Goal: Task Accomplishment & Management: Use online tool/utility

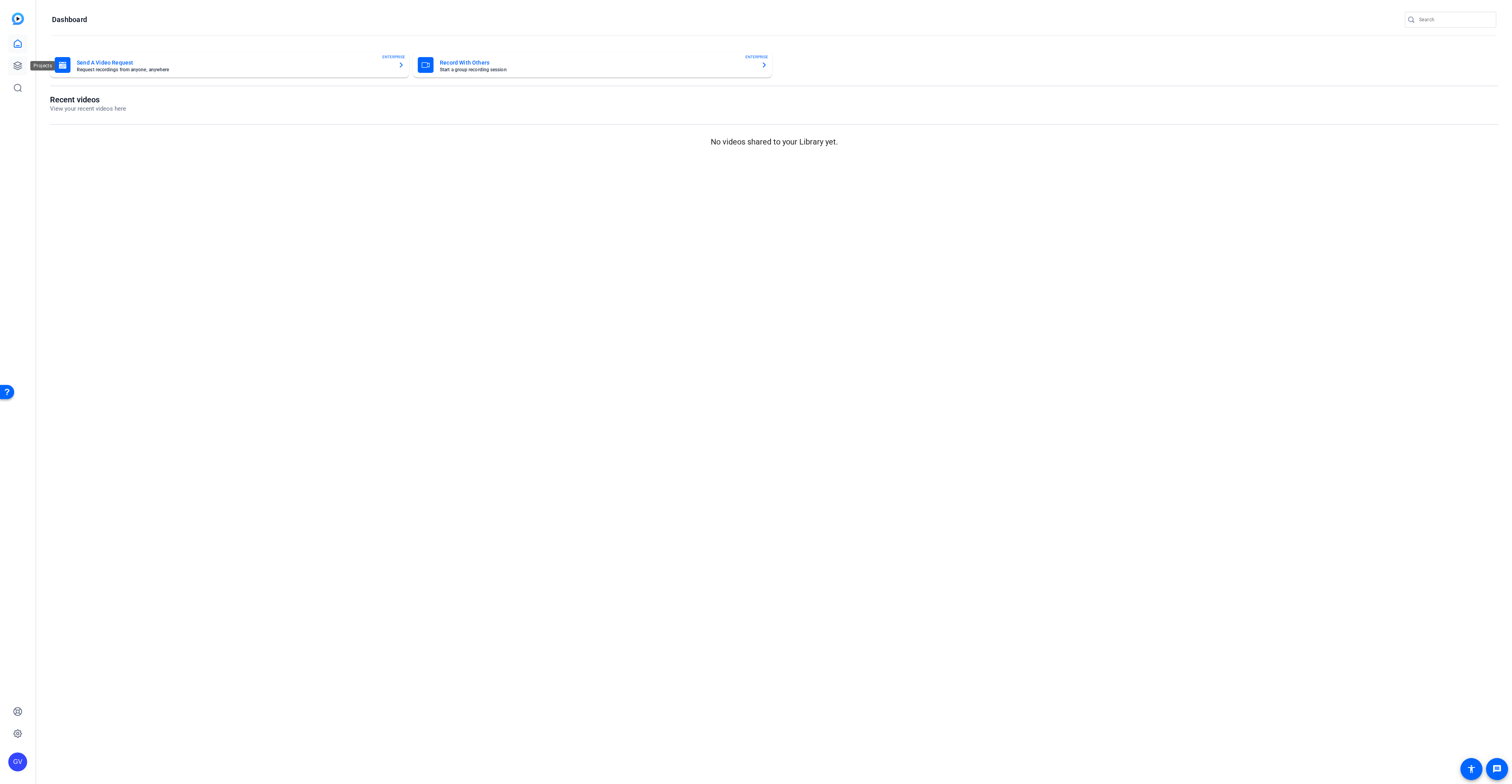
click at [14, 66] on icon at bounding box center [18, 66] width 9 height 9
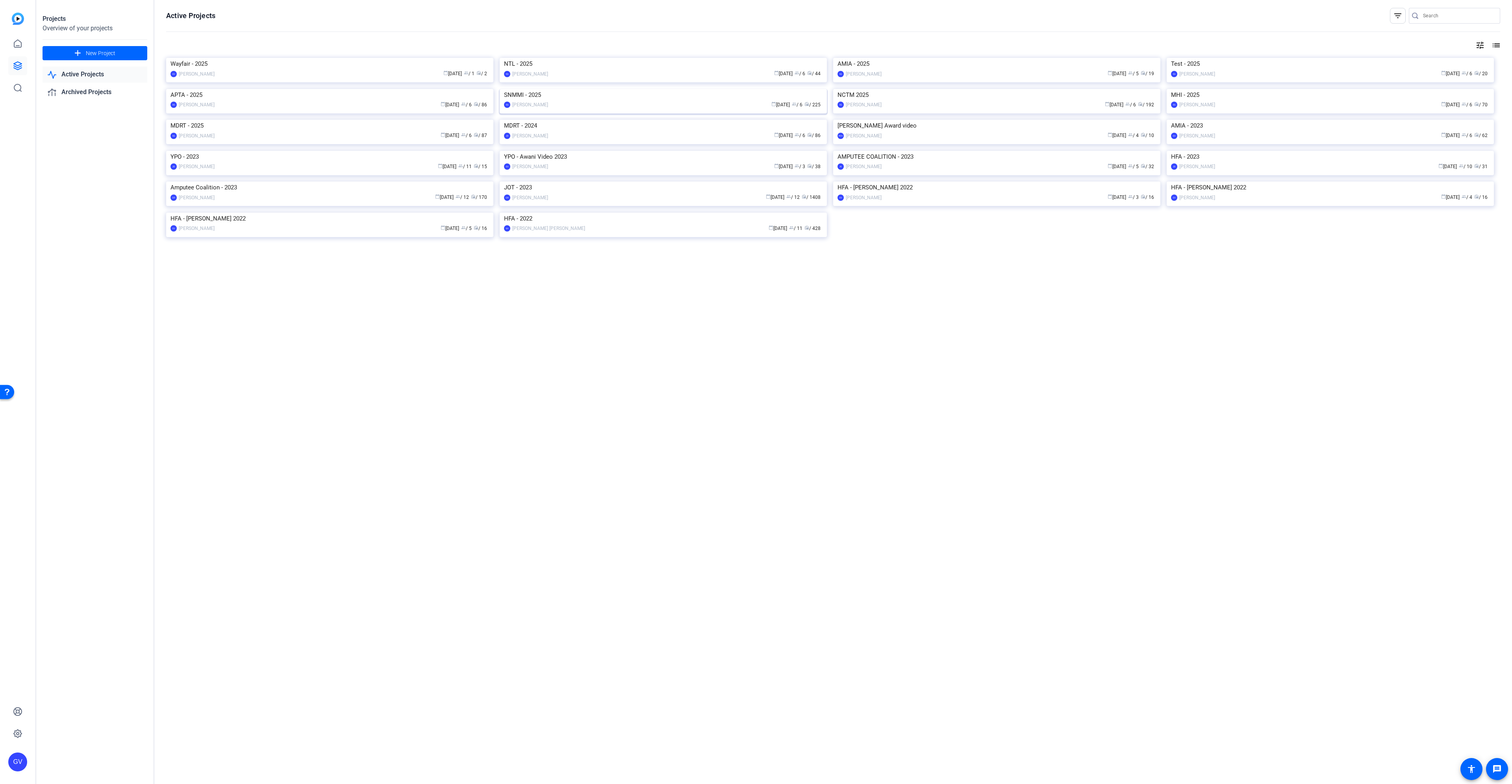
click at [611, 89] on img at bounding box center [663, 89] width 327 height 0
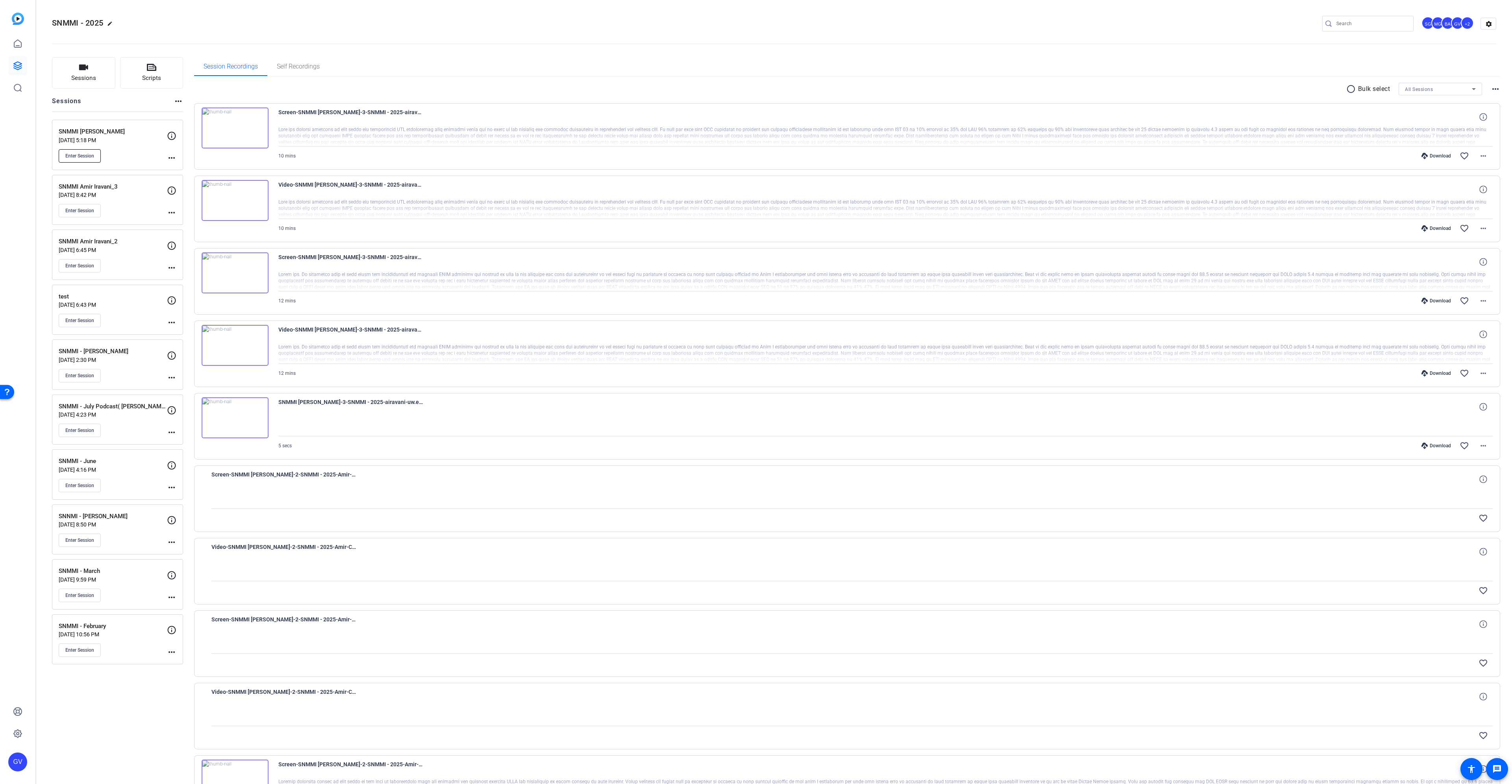
click at [89, 157] on span "Enter Session" at bounding box center [79, 156] width 29 height 6
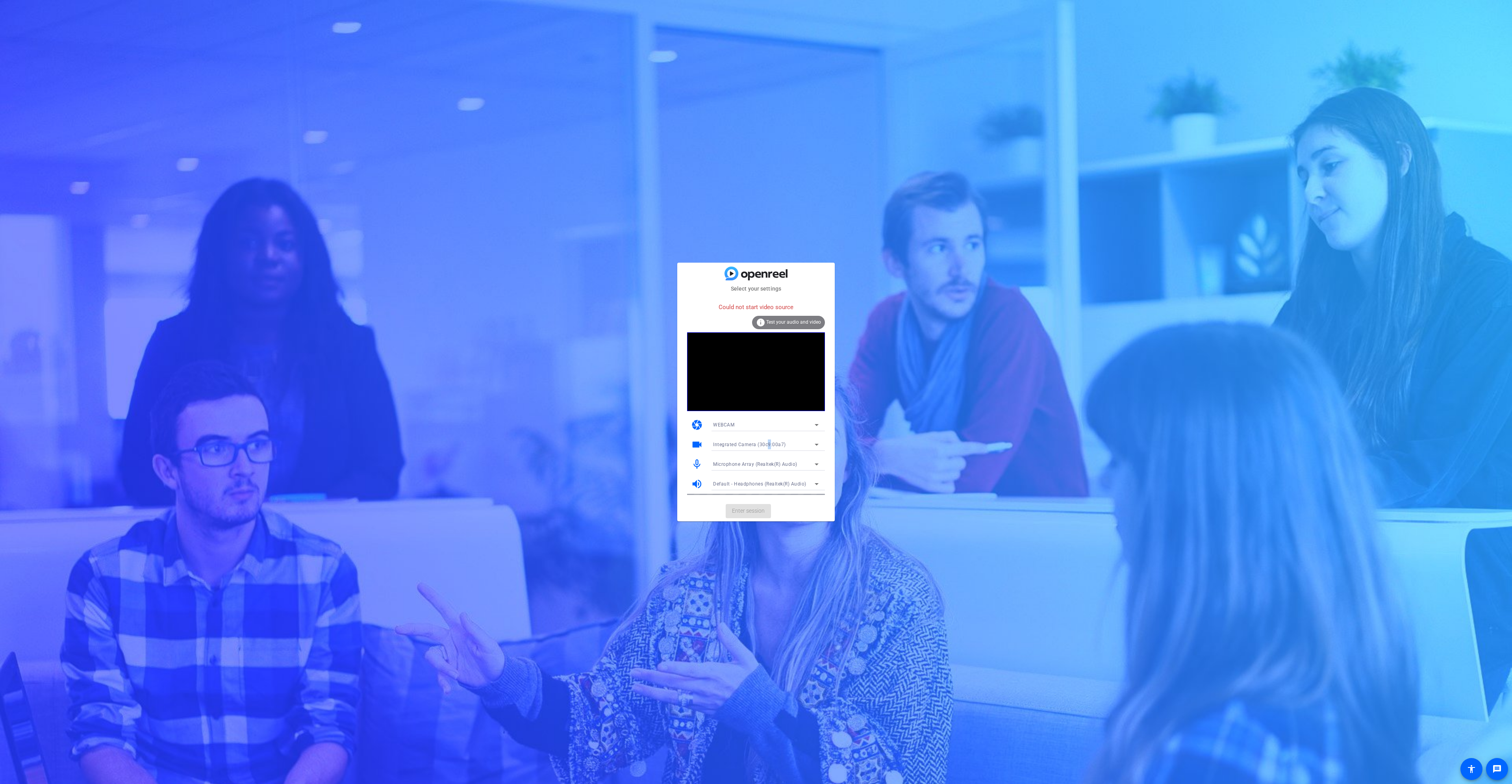
click at [768, 444] on span "Integrated Camera (30c9:00a7)" at bounding box center [750, 444] width 73 height 5
click at [764, 472] on mat-option "OBS Virtual Camera" at bounding box center [765, 472] width 118 height 12
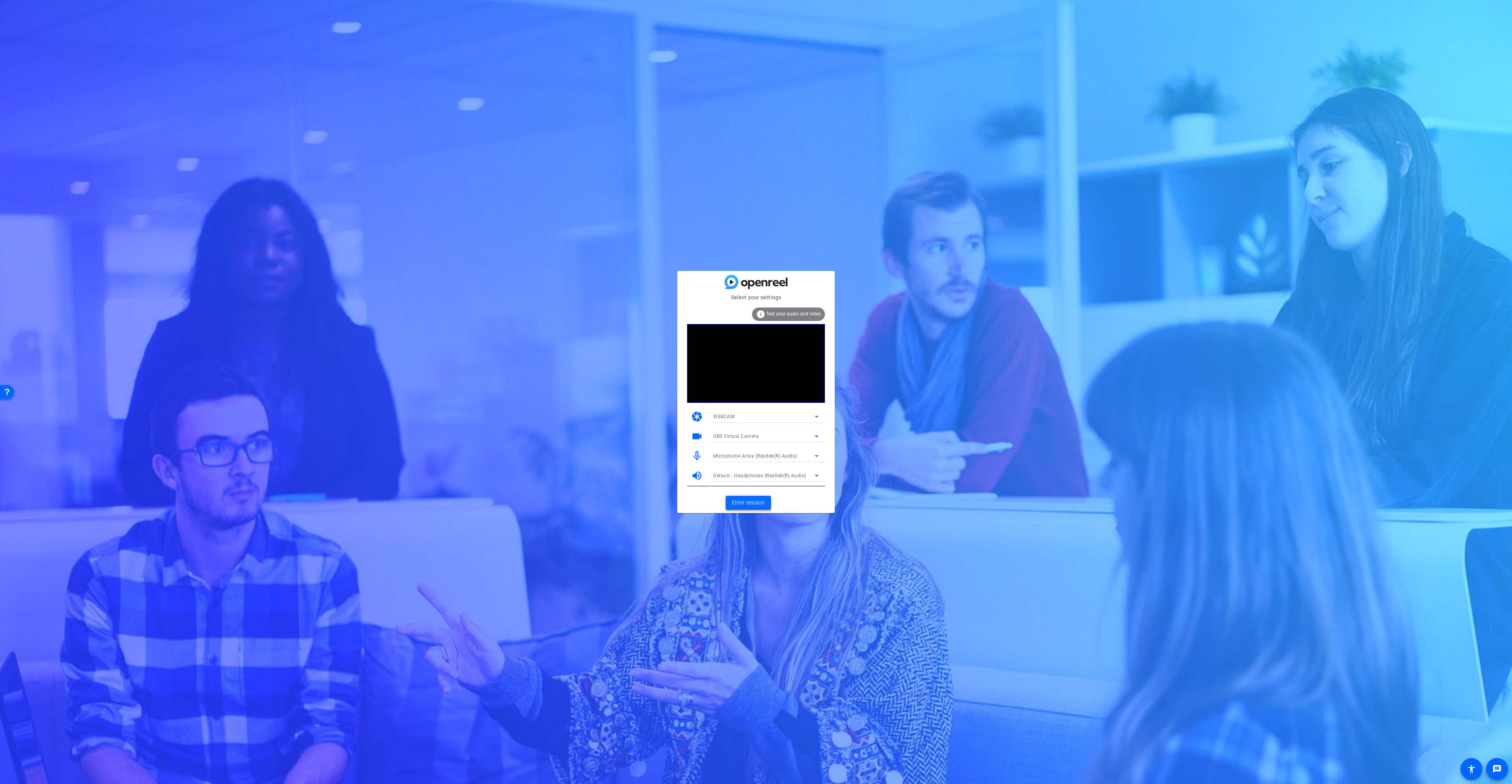
click at [750, 503] on span "Enter session" at bounding box center [748, 502] width 33 height 8
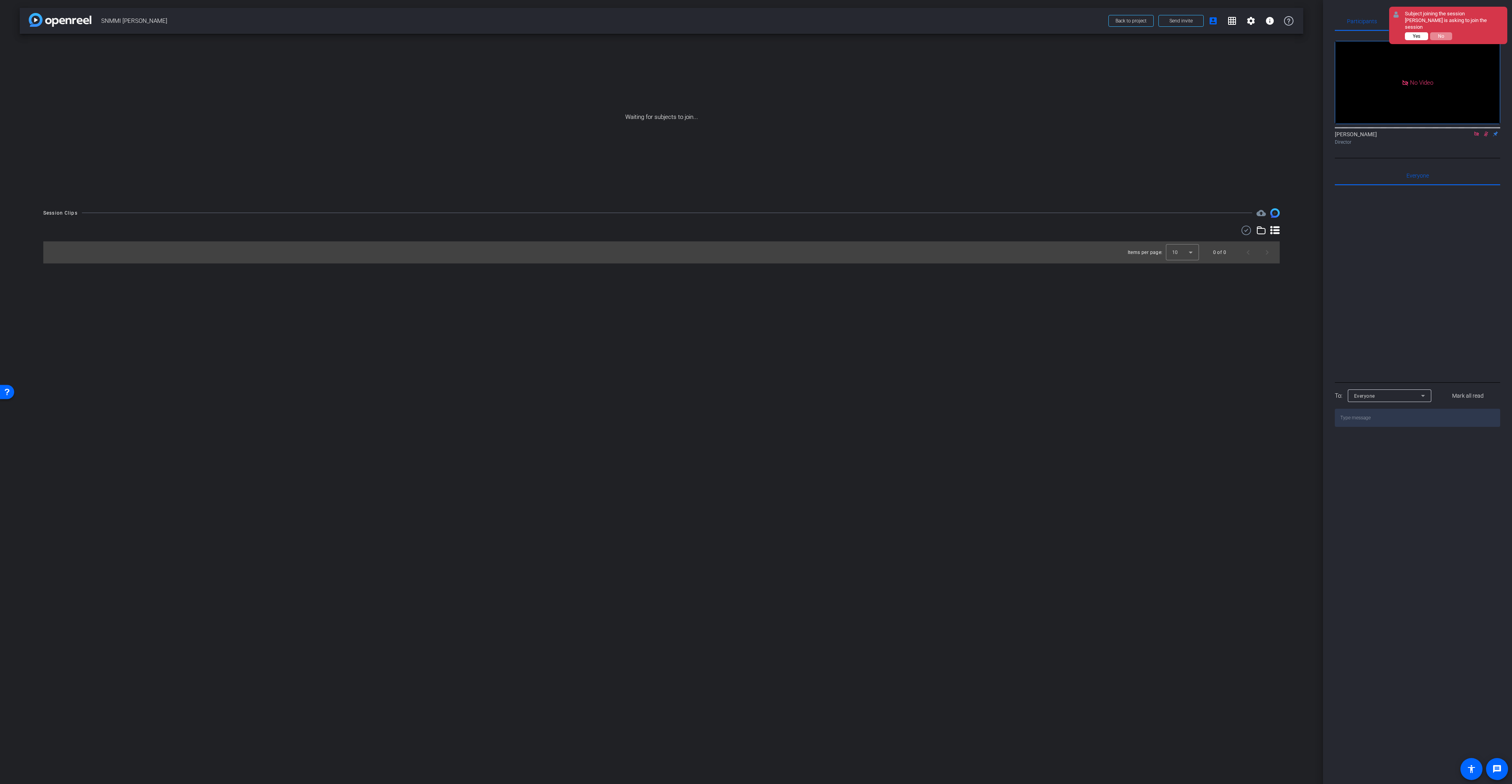
click at [0, 0] on span "Yes" at bounding box center [0, 0] width 0 height 0
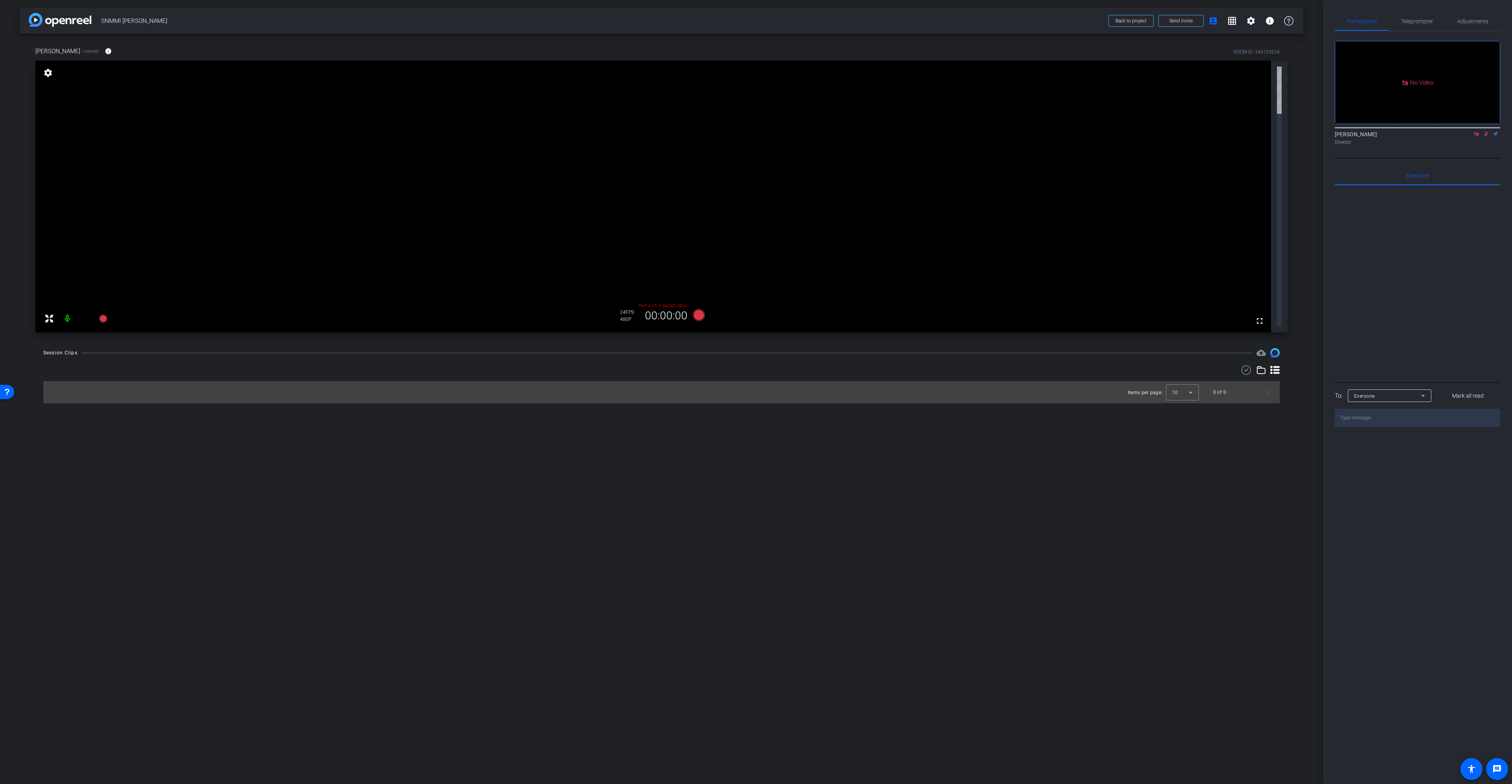
click at [1473, 137] on mat-icon at bounding box center [1477, 134] width 9 height 7
click at [1477, 137] on icon at bounding box center [1476, 133] width 6 height 5
click at [83, 320] on icon at bounding box center [85, 318] width 8 height 8
click at [85, 321] on icon at bounding box center [85, 318] width 8 height 8
click at [1473, 23] on span "Adjustments" at bounding box center [1473, 21] width 31 height 5
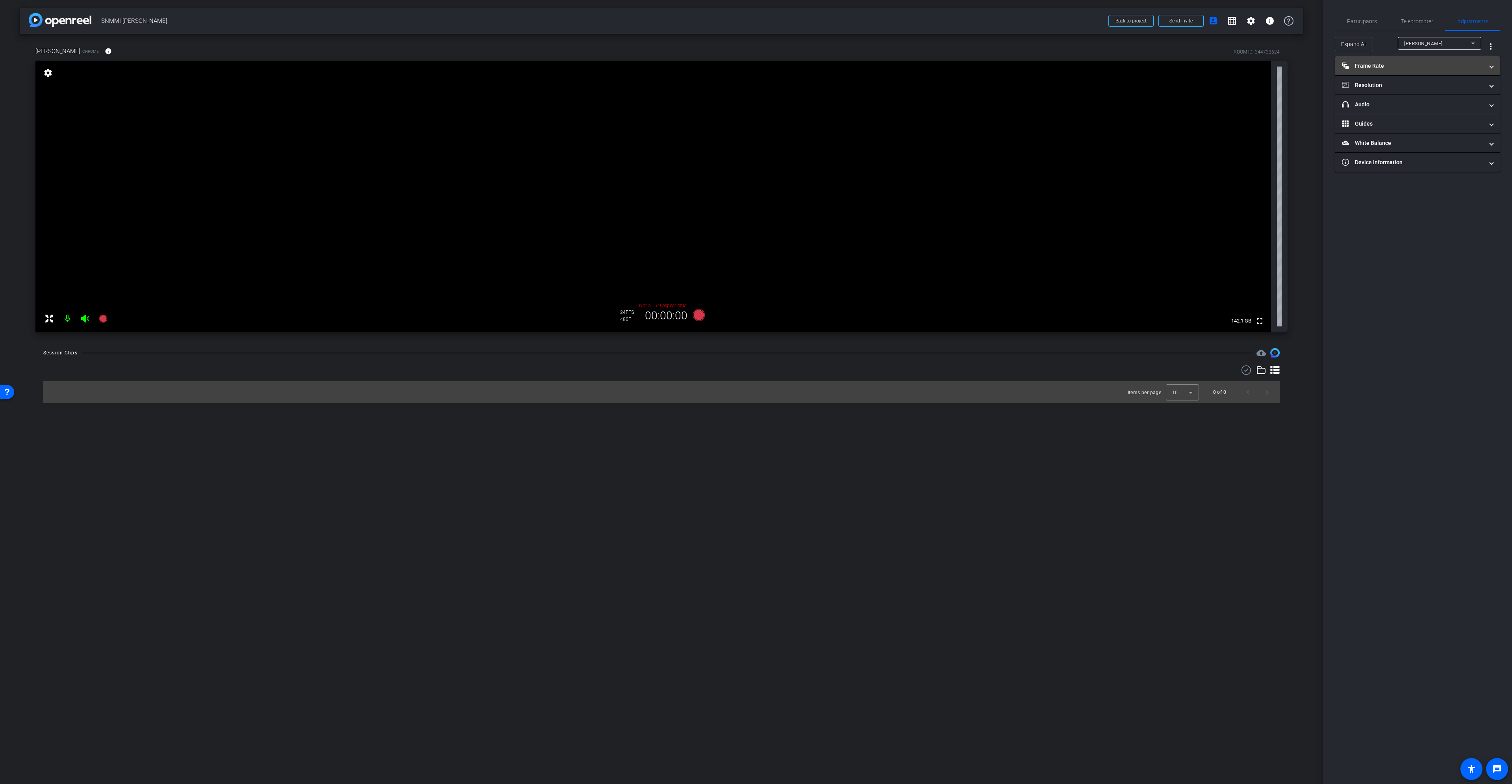
click at [1422, 59] on mat-expansion-panel-header "Frame Rate Frame Rate" at bounding box center [1418, 66] width 166 height 19
click at [1422, 59] on mat-expansion-panel-header "Frame Rate Frame Rate" at bounding box center [1418, 69] width 166 height 25
click at [1395, 89] on mat-panel-title "Resolution" at bounding box center [1412, 85] width 141 height 8
click at [1359, 119] on div "navigate_before 720 1080 4K navigate_next" at bounding box center [1418, 113] width 147 height 13
click at [1369, 117] on mat-icon "navigate_before" at bounding box center [1366, 114] width 9 height 9
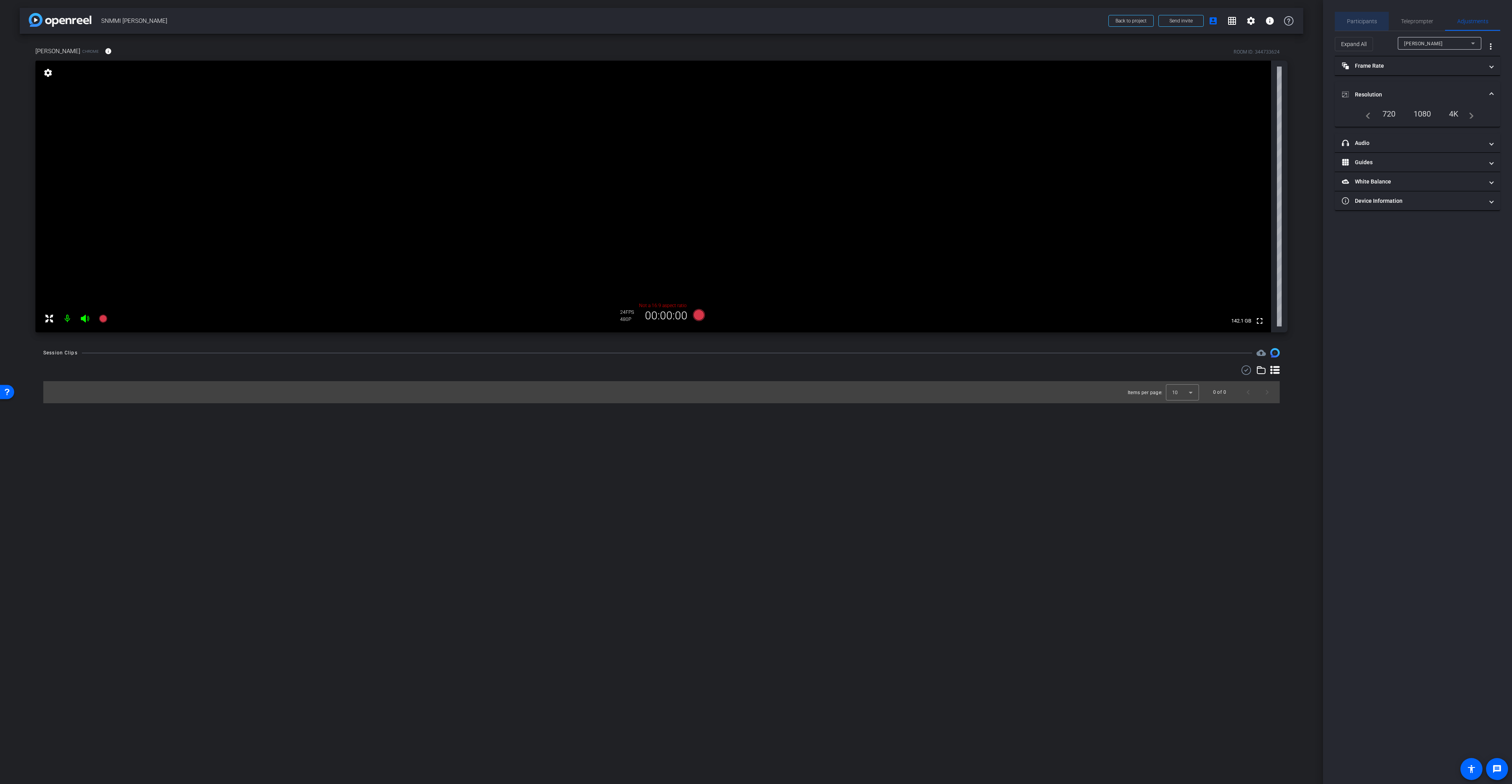
click at [1361, 20] on span "Participants" at bounding box center [1362, 21] width 30 height 5
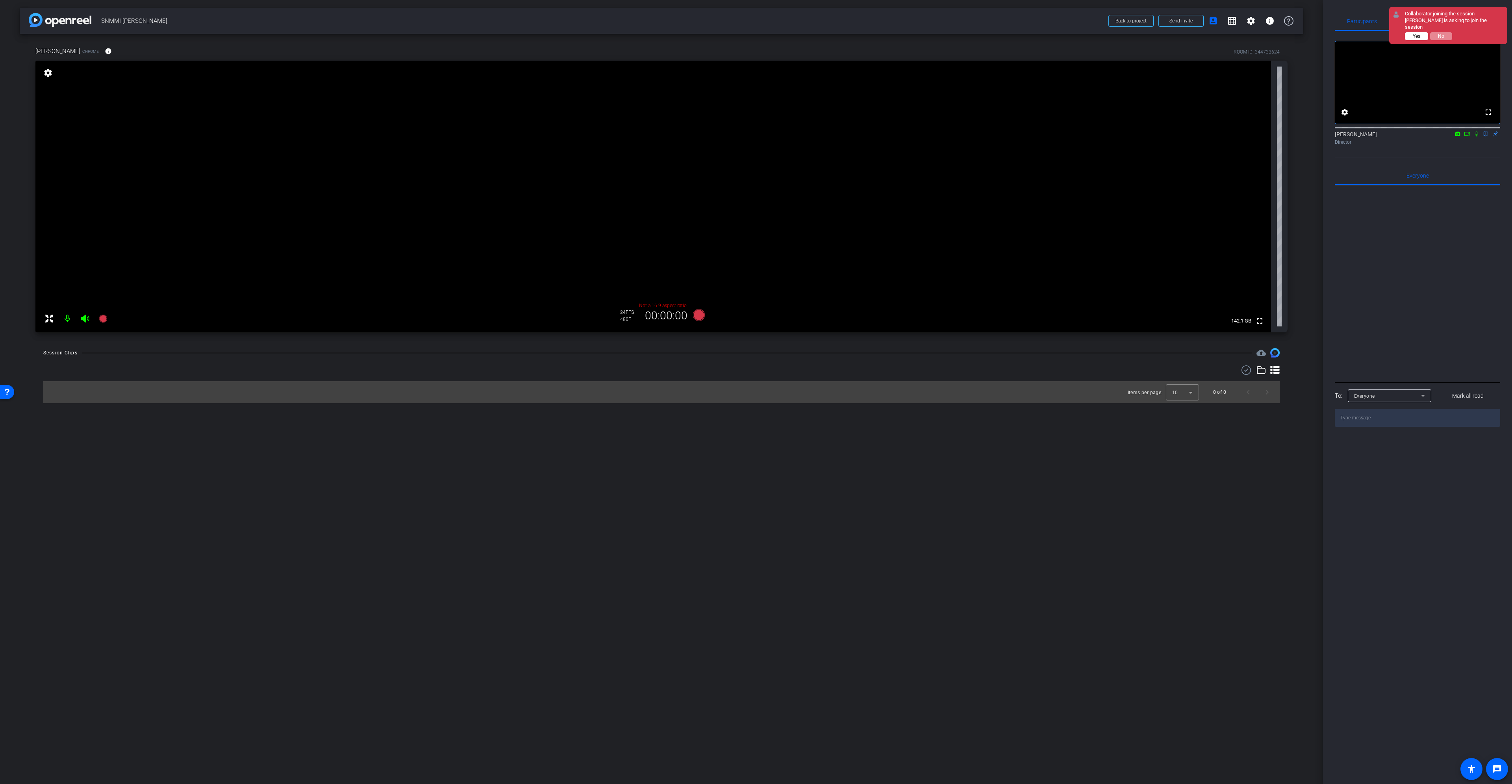
click at [1418, 33] on span "Yes" at bounding box center [1416, 36] width 8 height 5
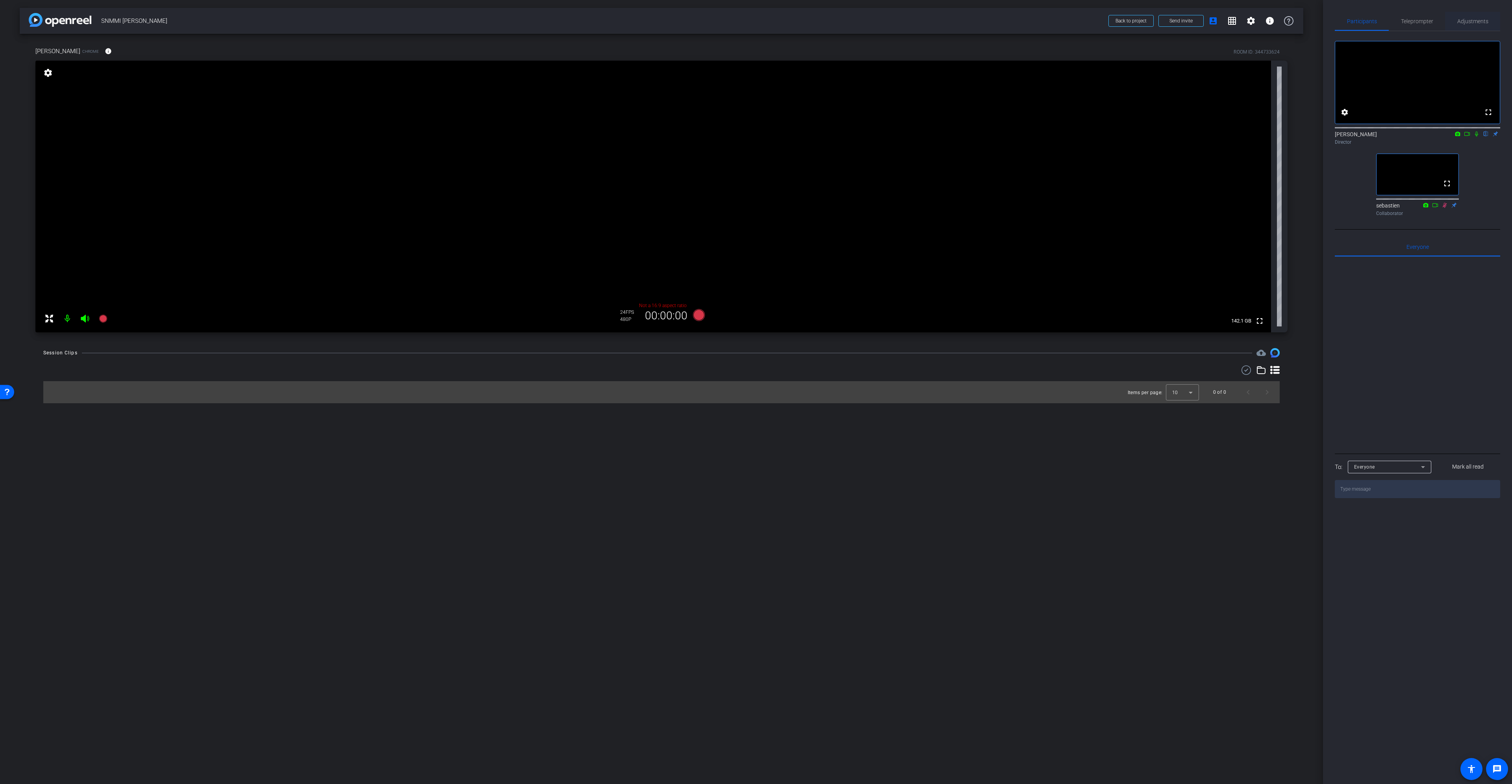
click at [1472, 23] on span "Adjustments" at bounding box center [1473, 21] width 31 height 5
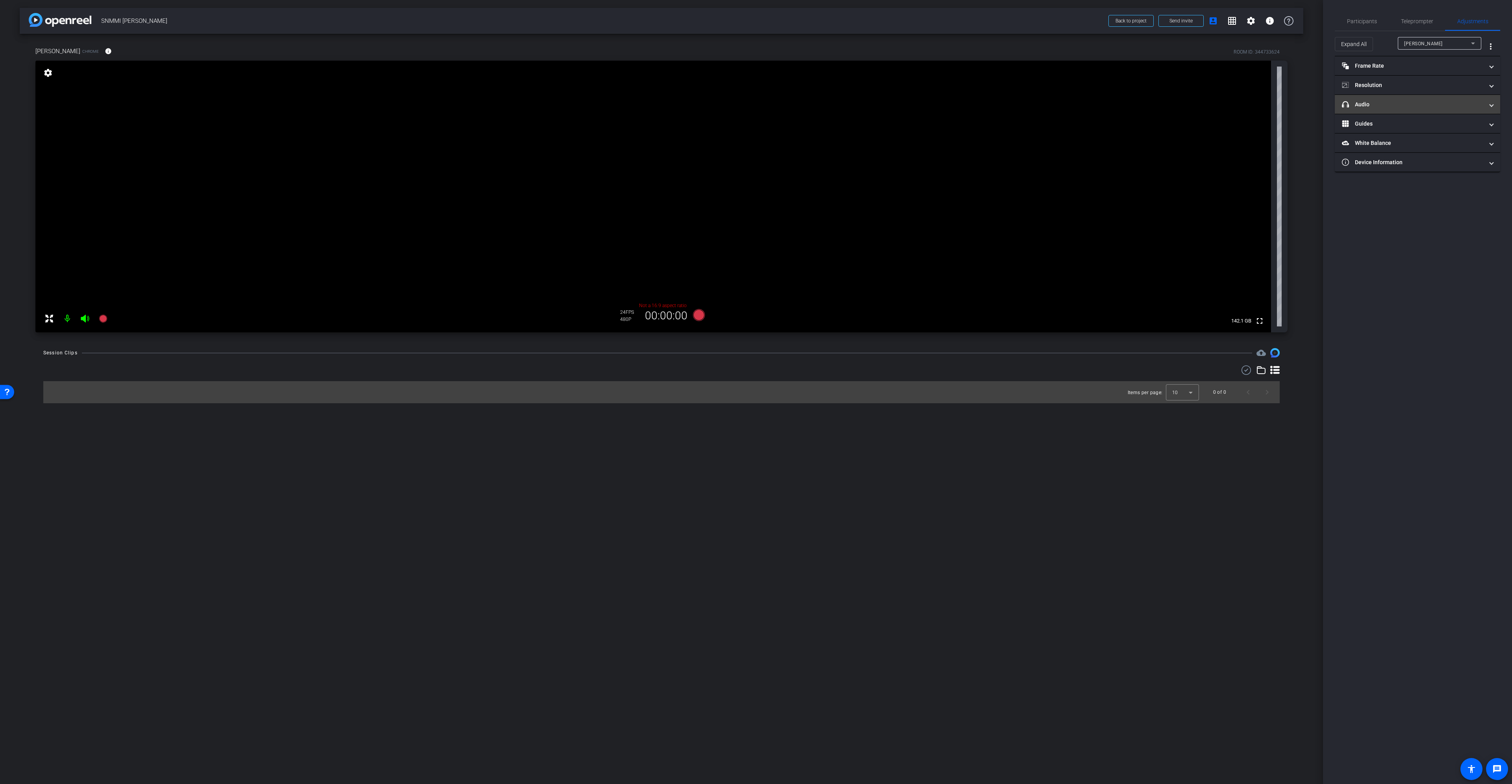
click at [1398, 110] on mat-expansion-panel-header "headphone icon Audio" at bounding box center [1418, 104] width 166 height 19
click at [1432, 167] on span "Headphone (2- Plantronics Savi 8200 Office Series)" at bounding box center [1472, 164] width 118 height 6
click at [1431, 181] on span "Default - DELL U4320Q (Intel(R) Display Audio)" at bounding box center [1449, 180] width 71 height 9
click at [1459, 164] on span "Default - DELL U4320Q (Intel(R) Display Audio)" at bounding box center [1467, 164] width 107 height 6
click at [1460, 193] on span "Communications - Headphone (2- Plantronics Savi 8200 Office Series)" at bounding box center [1449, 192] width 71 height 9
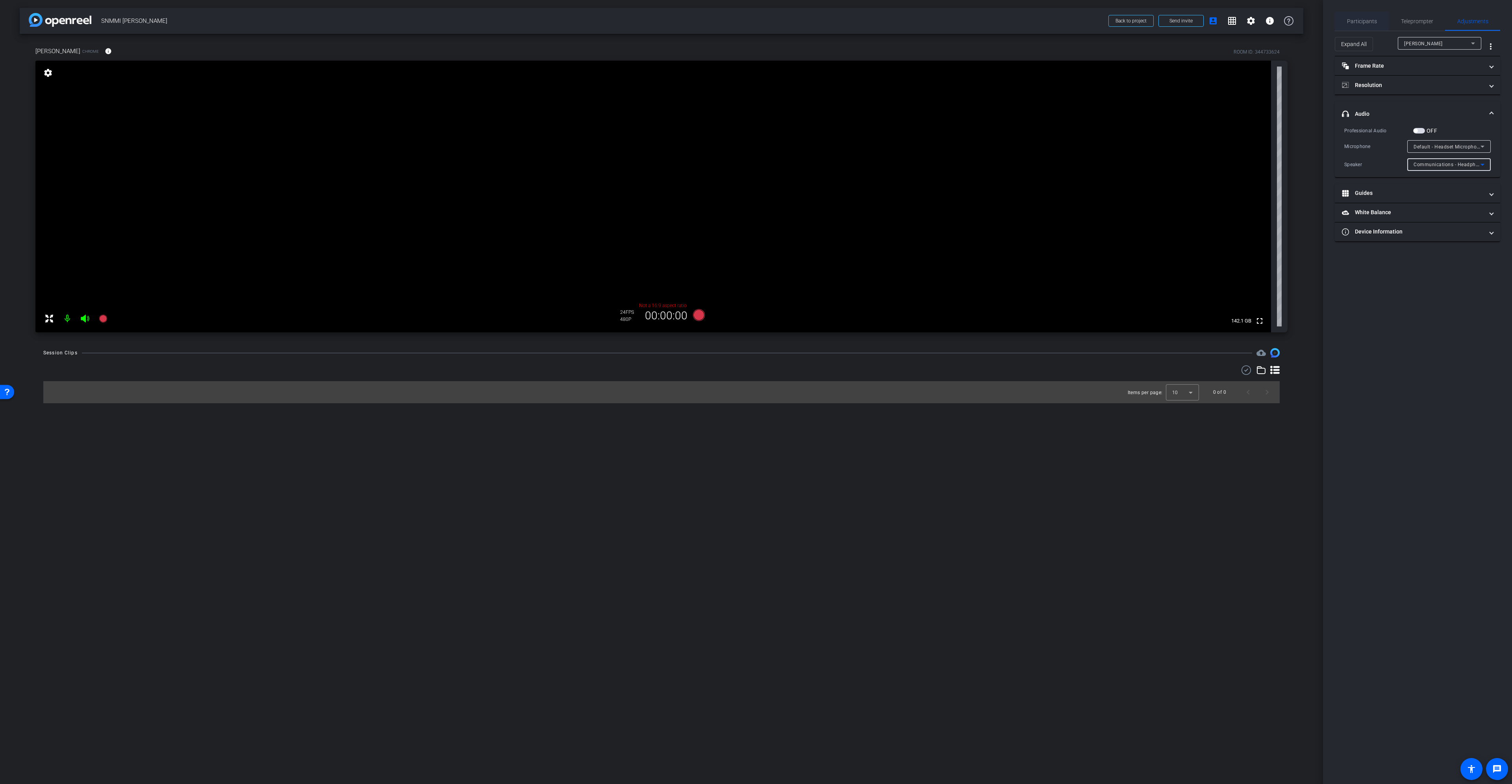
click at [1369, 23] on span "Participants" at bounding box center [1362, 21] width 30 height 5
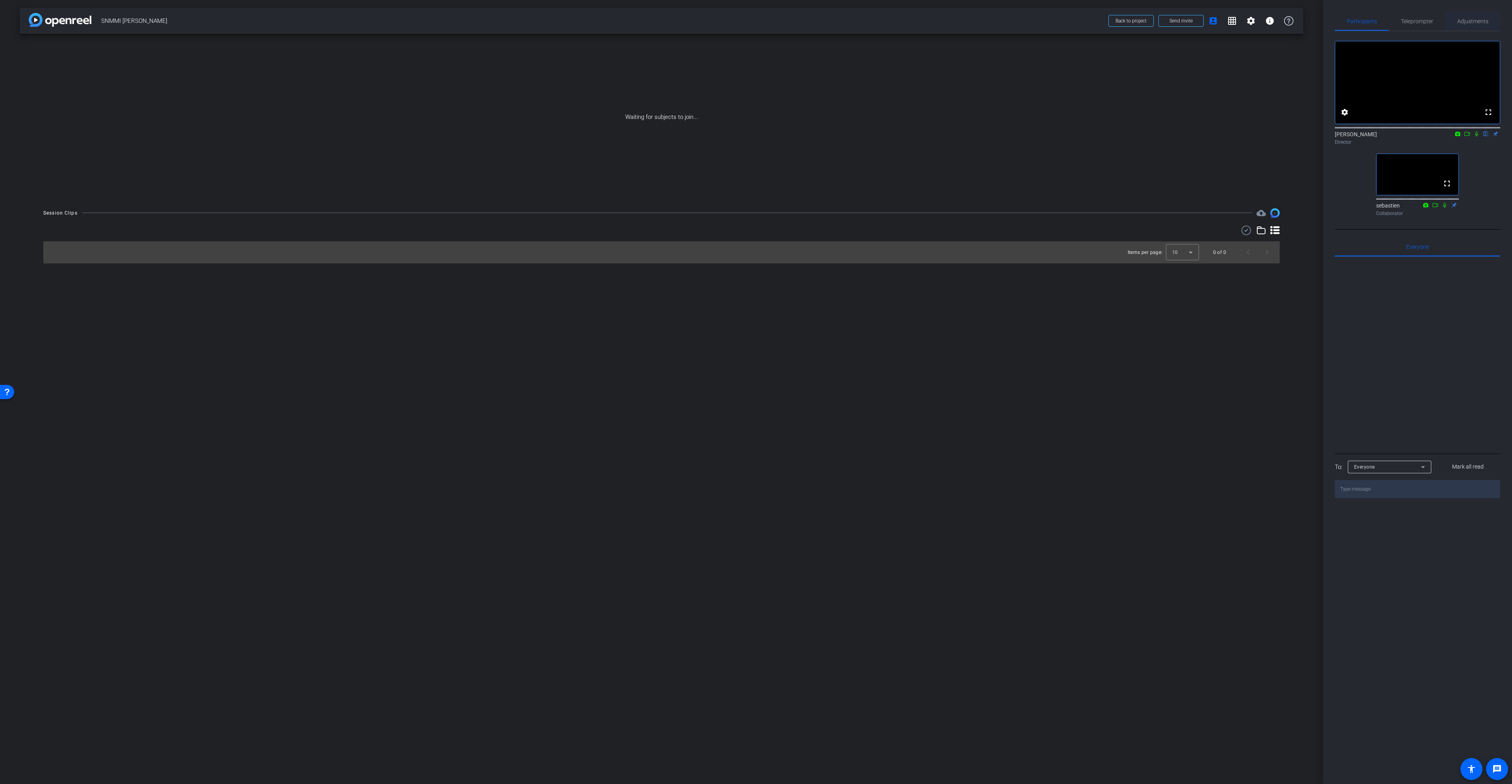
click at [1470, 27] on span "Adjustments" at bounding box center [1473, 21] width 31 height 19
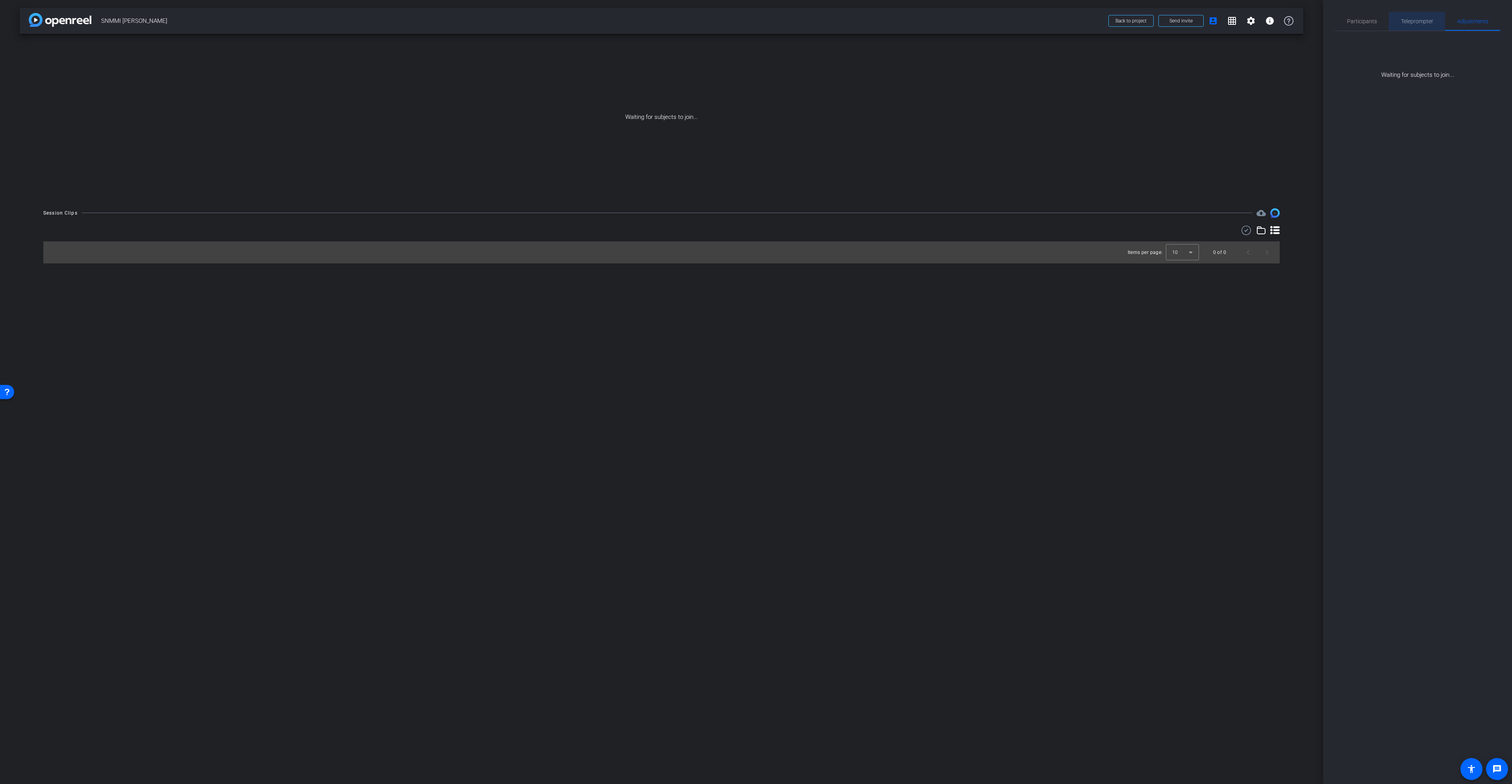
click at [1421, 21] on span "Teleprompter" at bounding box center [1417, 21] width 32 height 5
click at [1352, 23] on span "Participants" at bounding box center [1362, 21] width 30 height 5
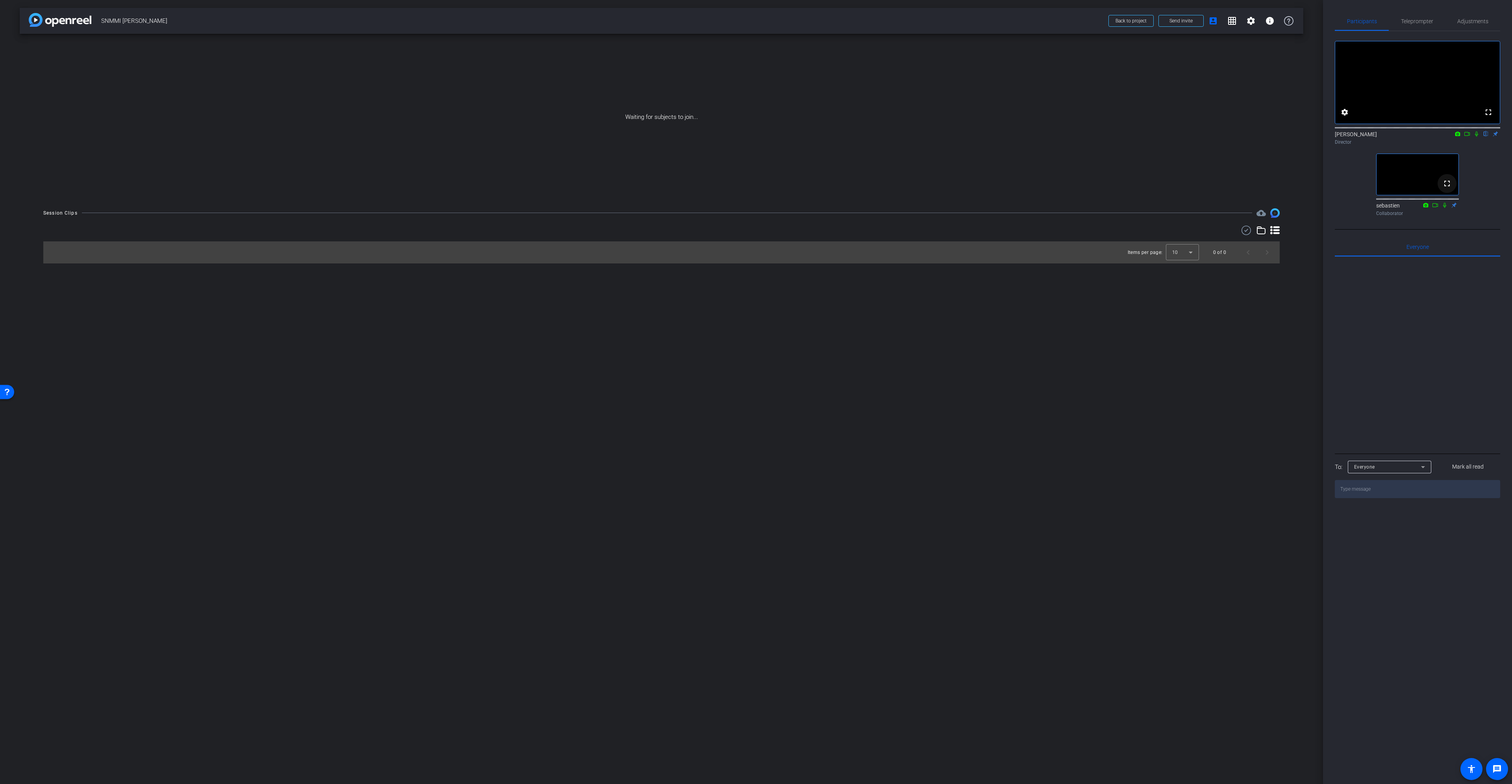
click at [1447, 188] on mat-icon "fullscreen" at bounding box center [1447, 184] width 9 height 9
click at [1420, 32] on button "Yes" at bounding box center [1417, 36] width 23 height 8
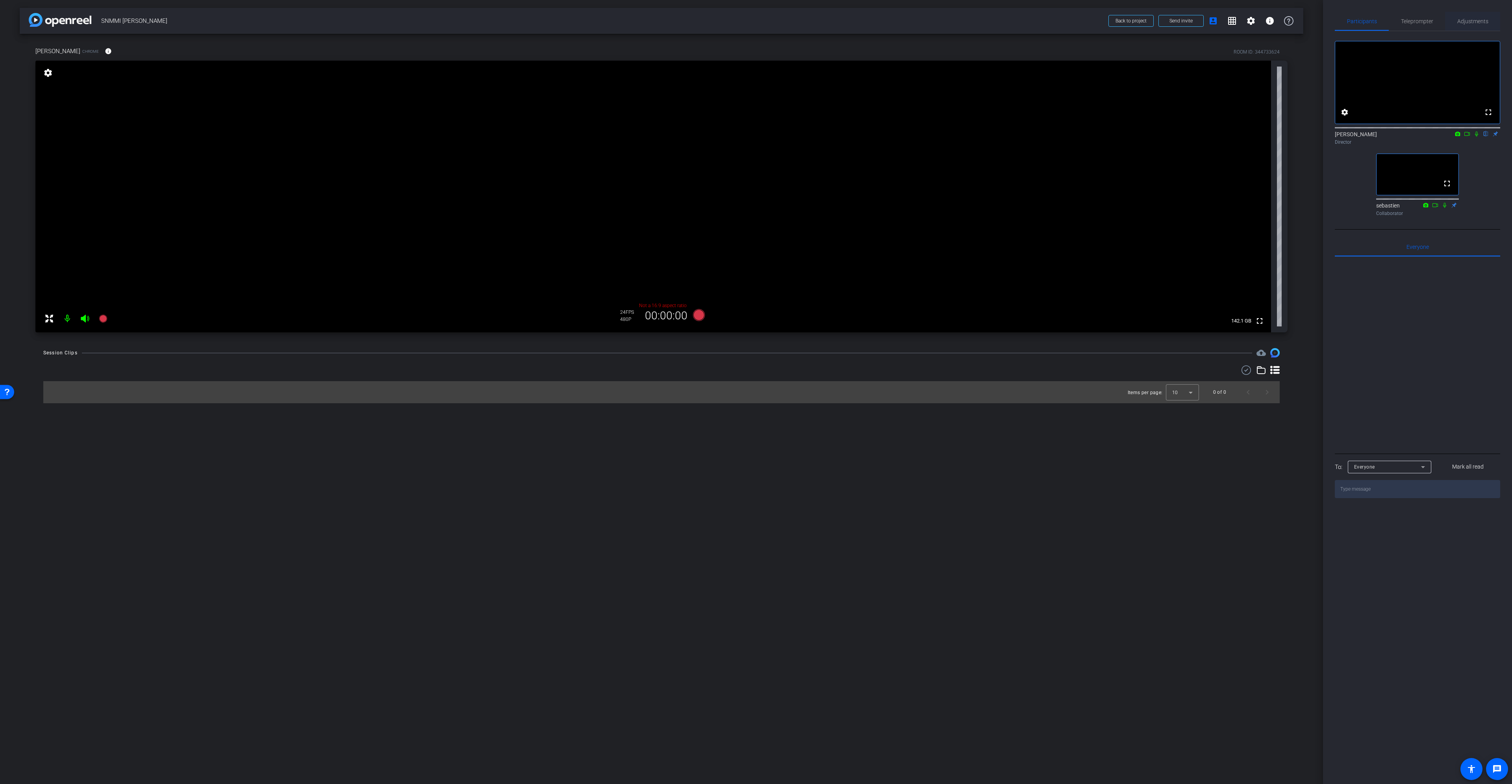
click at [1472, 19] on span "Adjustments" at bounding box center [1473, 21] width 31 height 5
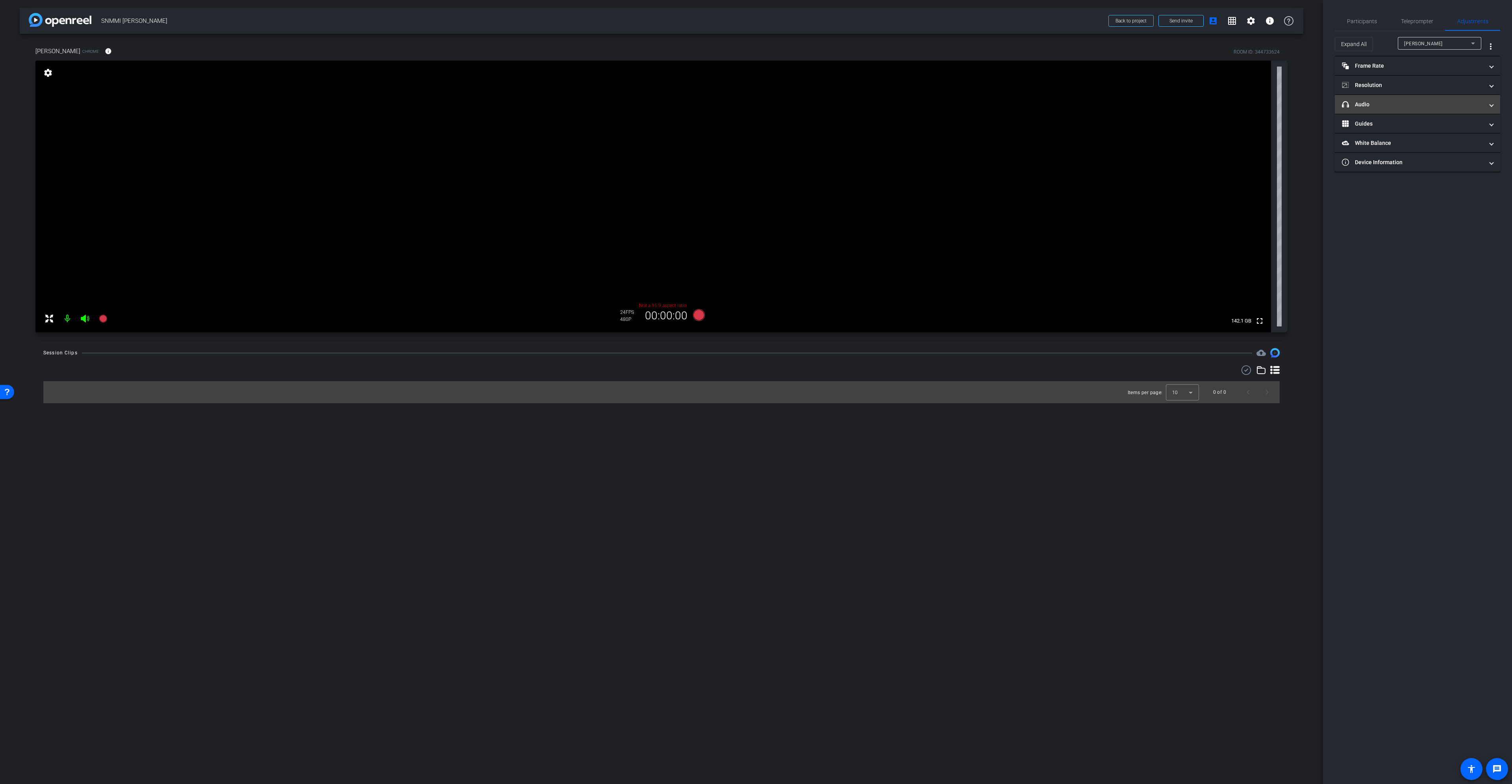
click at [1420, 104] on mat-panel-title "headphone icon Audio" at bounding box center [1412, 104] width 141 height 8
click at [1464, 165] on span "Headphone (2- Plantronics Savi 8200 Office Series)" at bounding box center [1472, 164] width 118 height 6
click at [1398, 320] on div at bounding box center [756, 392] width 1512 height 784
click at [1368, 13] on span "Participants" at bounding box center [1362, 21] width 30 height 19
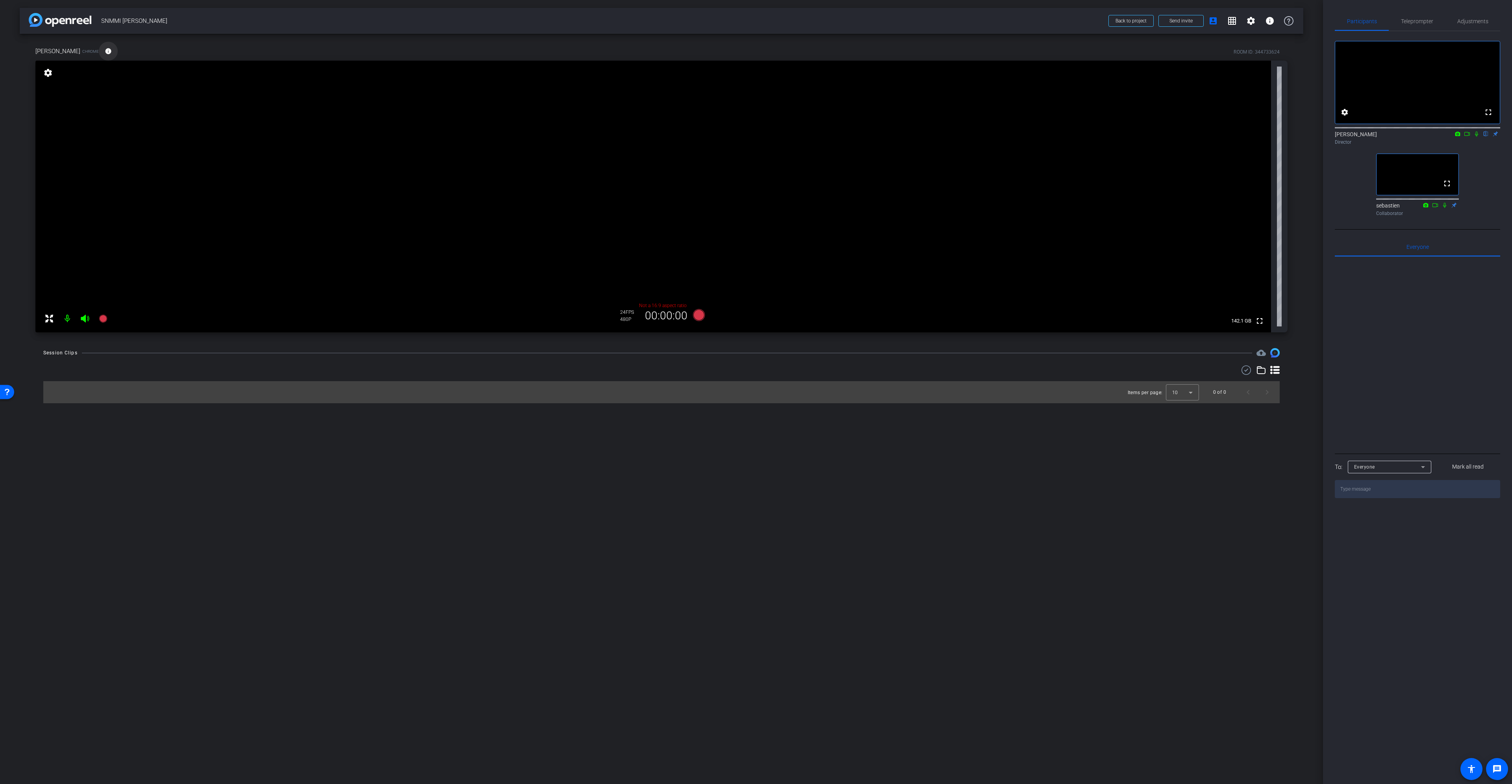
click at [104, 52] on mat-icon "info" at bounding box center [108, 51] width 7 height 7
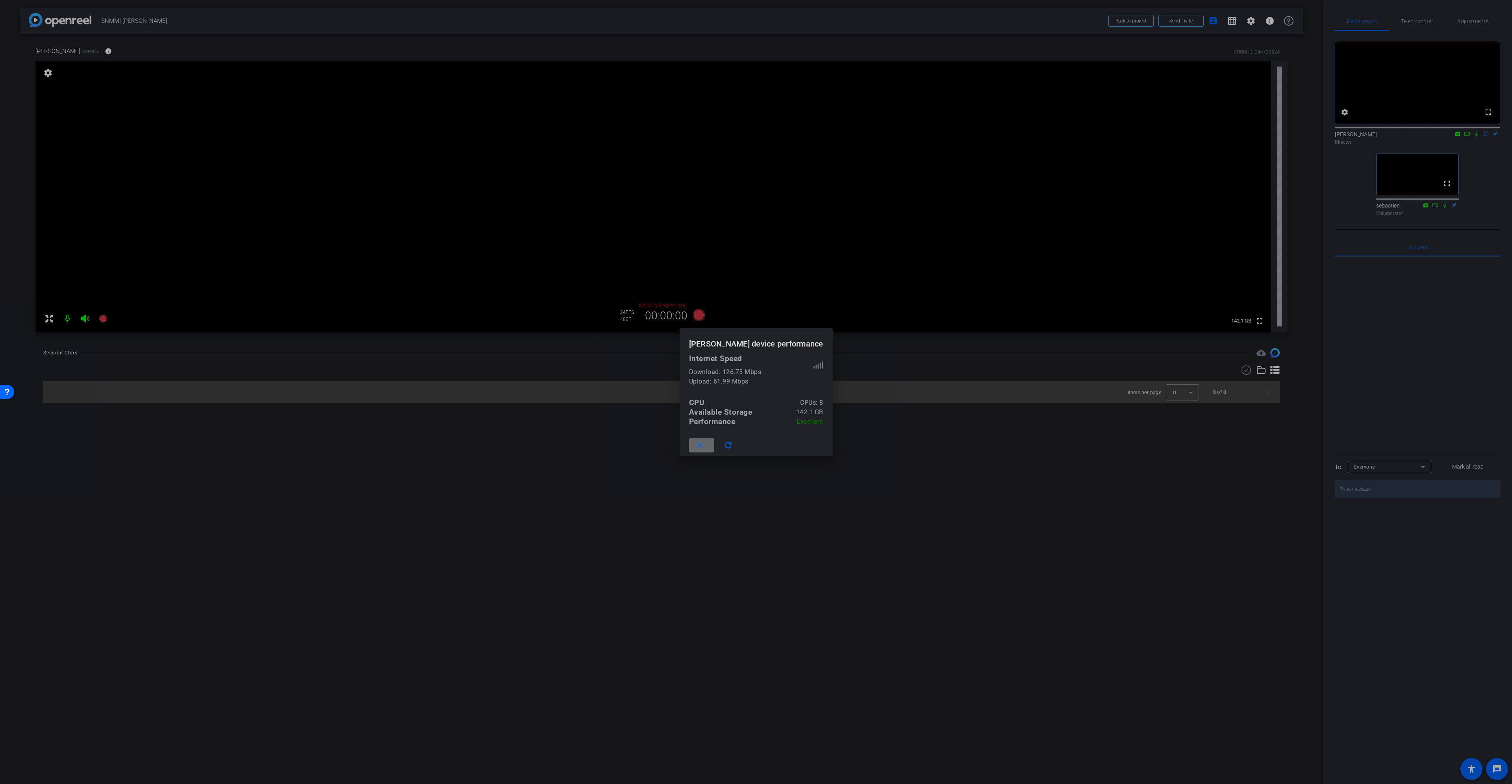
click at [714, 447] on span at bounding box center [701, 445] width 25 height 19
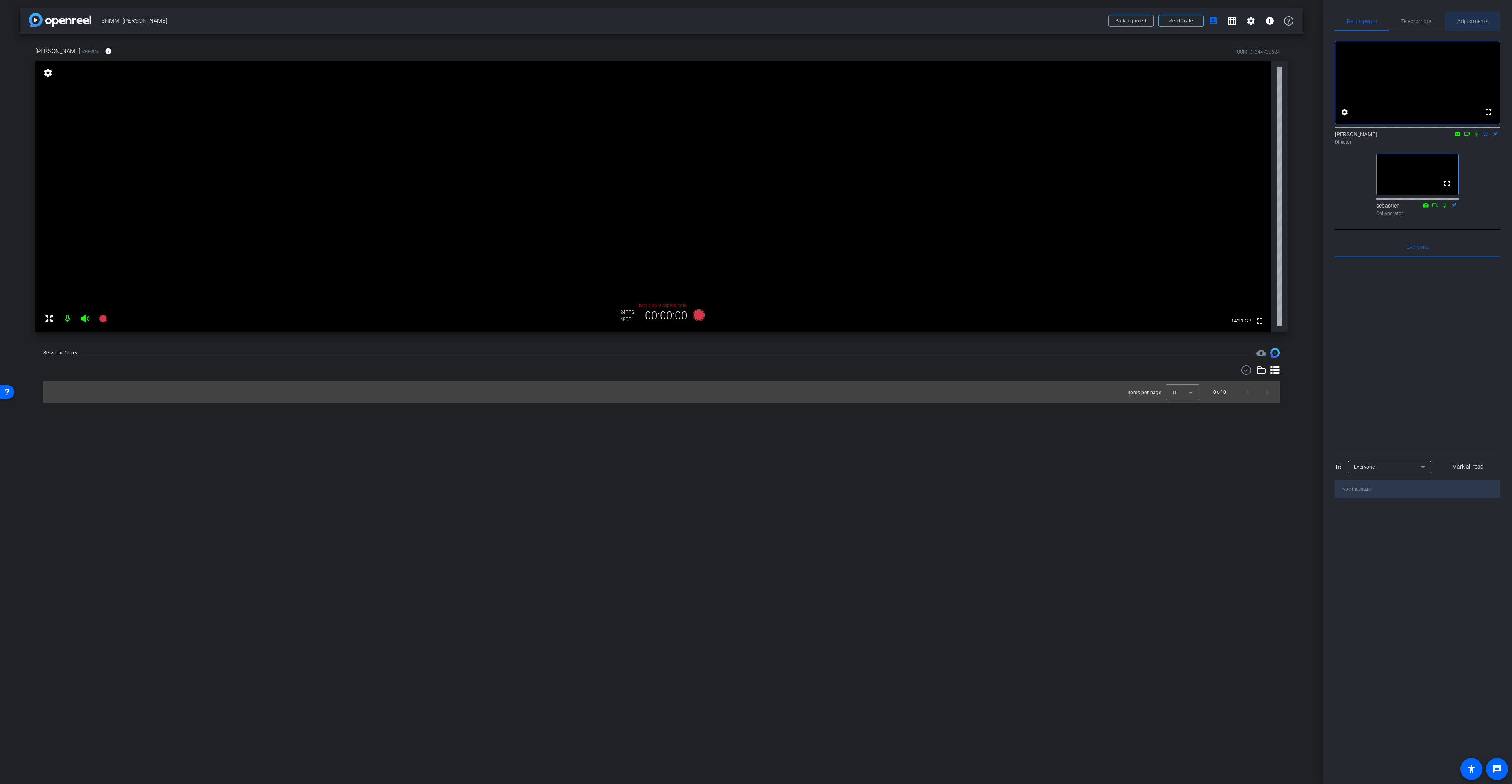
click at [1471, 22] on span "Adjustments" at bounding box center [1473, 21] width 31 height 5
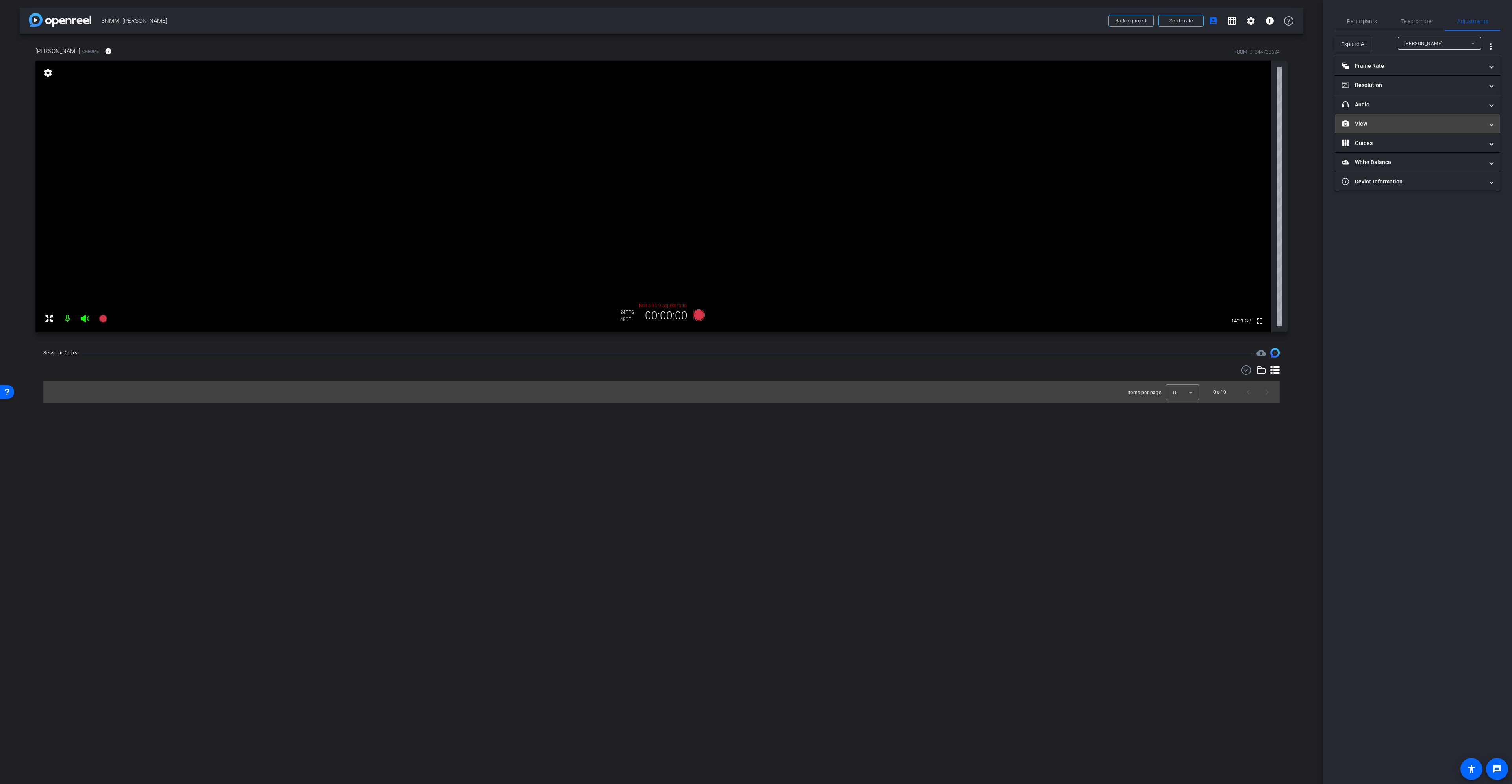
click at [1395, 127] on mat-panel-title "View" at bounding box center [1412, 124] width 141 height 8
click at [1425, 150] on rect at bounding box center [1425, 149] width 4 height 3
click at [1371, 19] on span "Participants" at bounding box center [1362, 21] width 30 height 5
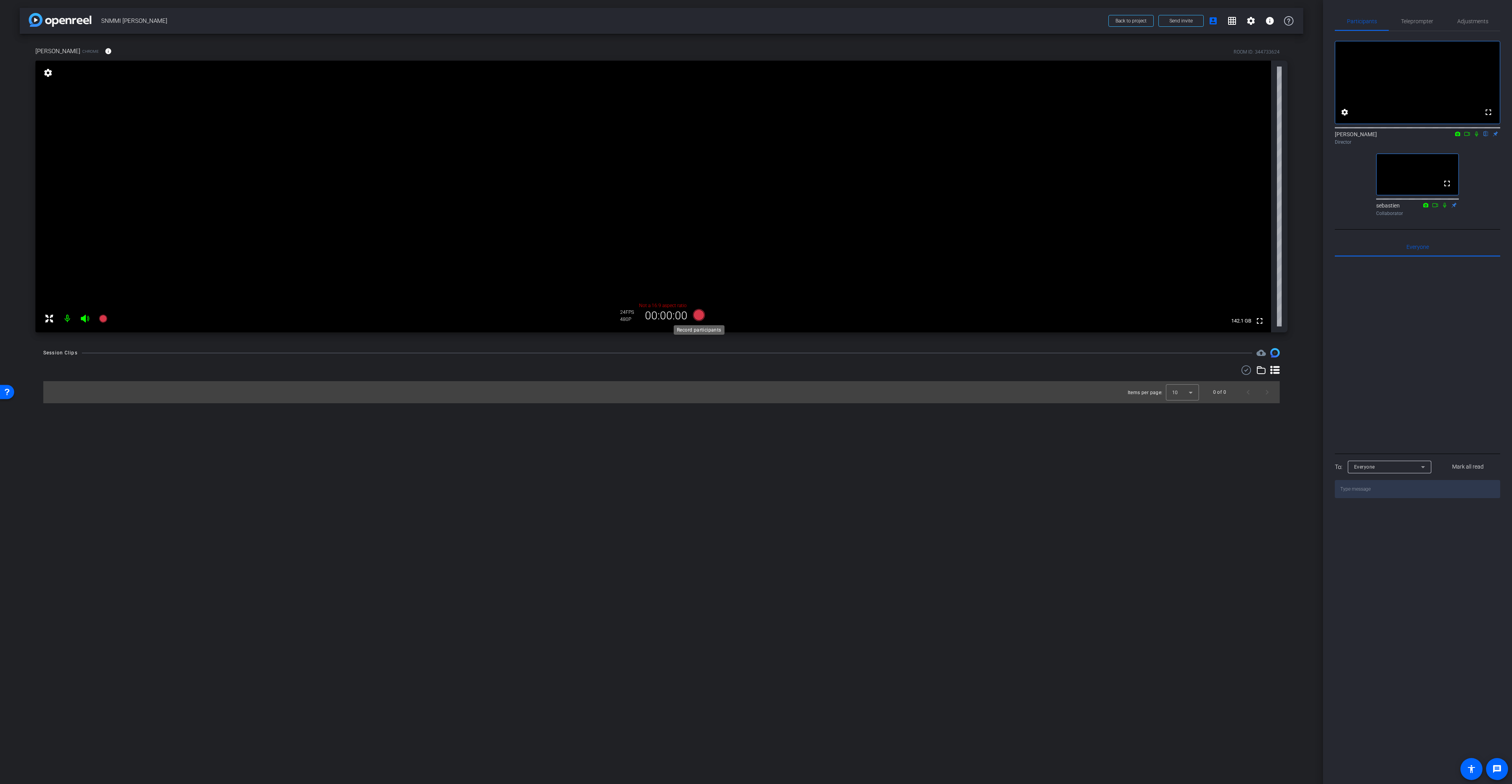
click at [698, 316] on icon at bounding box center [699, 315] width 12 height 12
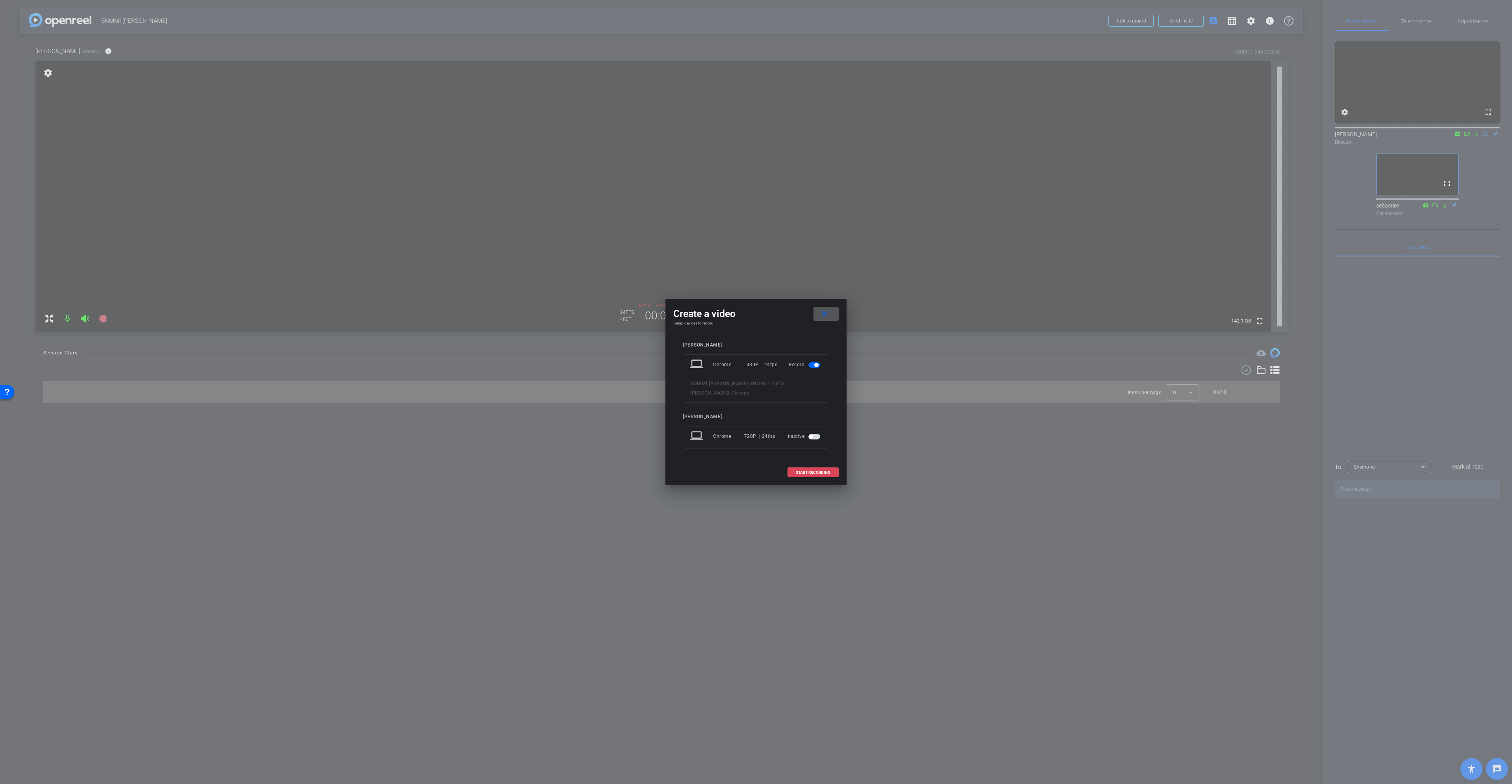
click at [815, 471] on span "START RECORDING" at bounding box center [813, 472] width 35 height 4
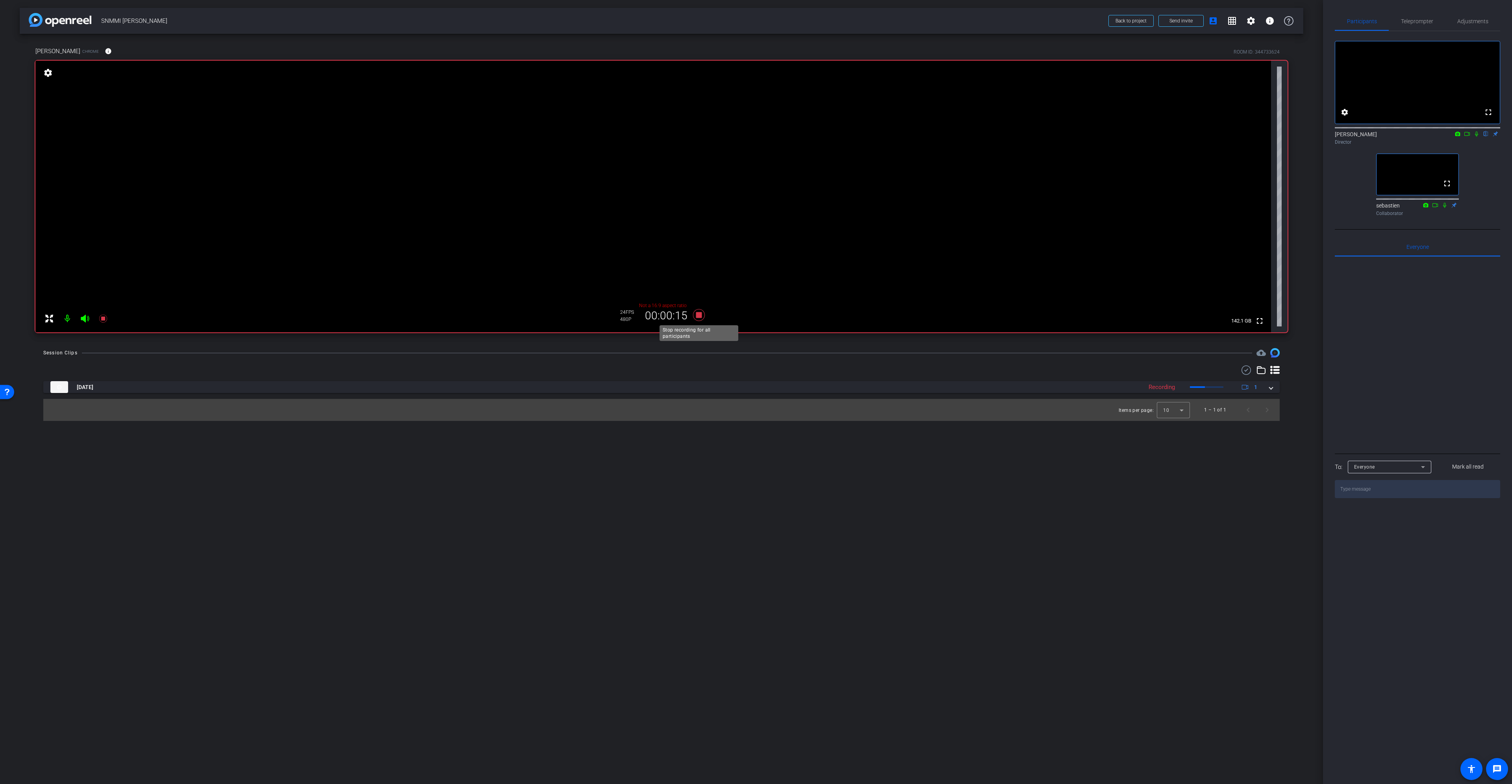
click at [699, 314] on icon at bounding box center [699, 315] width 12 height 12
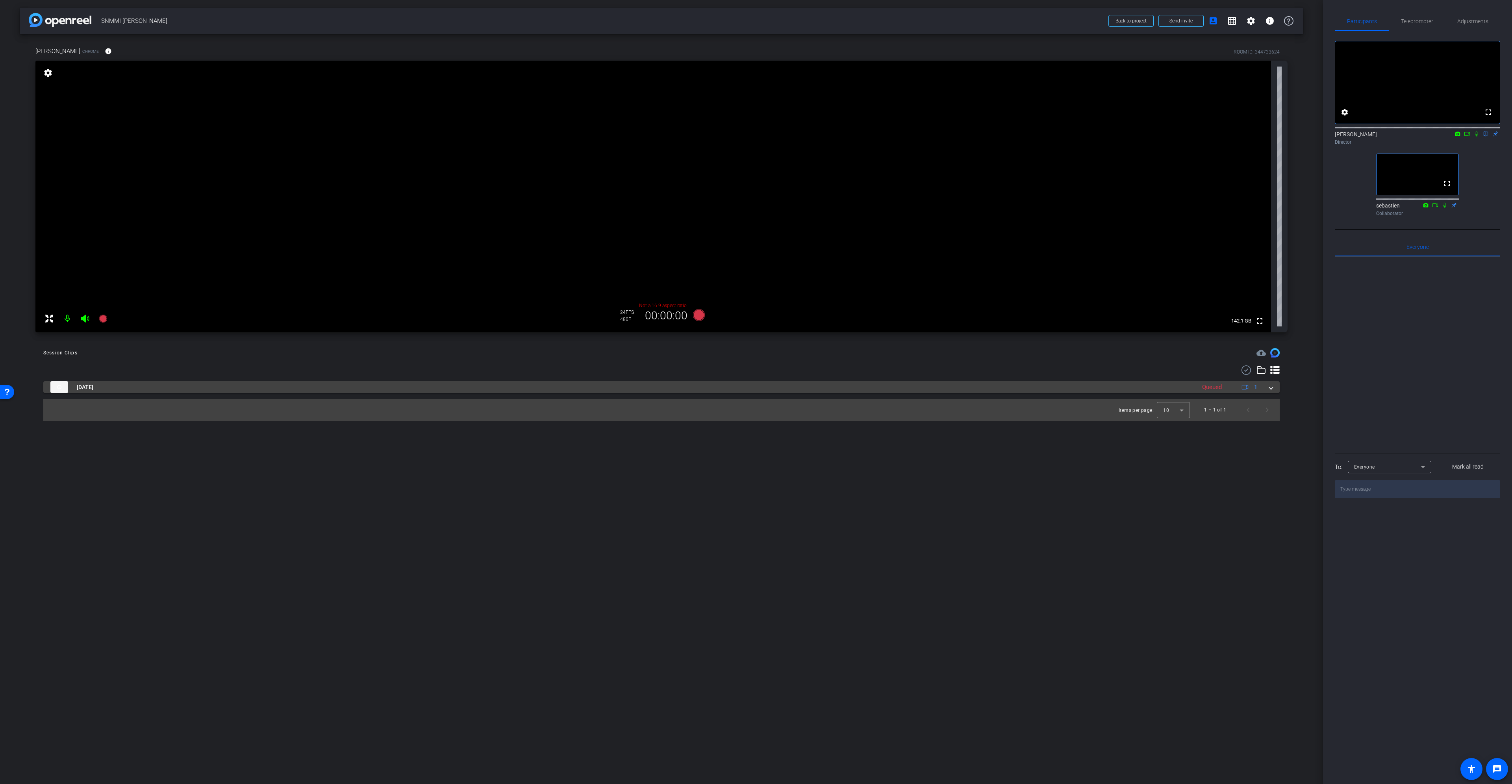
click at [1273, 387] on mat-expansion-panel-header "Sep 8, 2025 Queued 1" at bounding box center [662, 387] width 1236 height 12
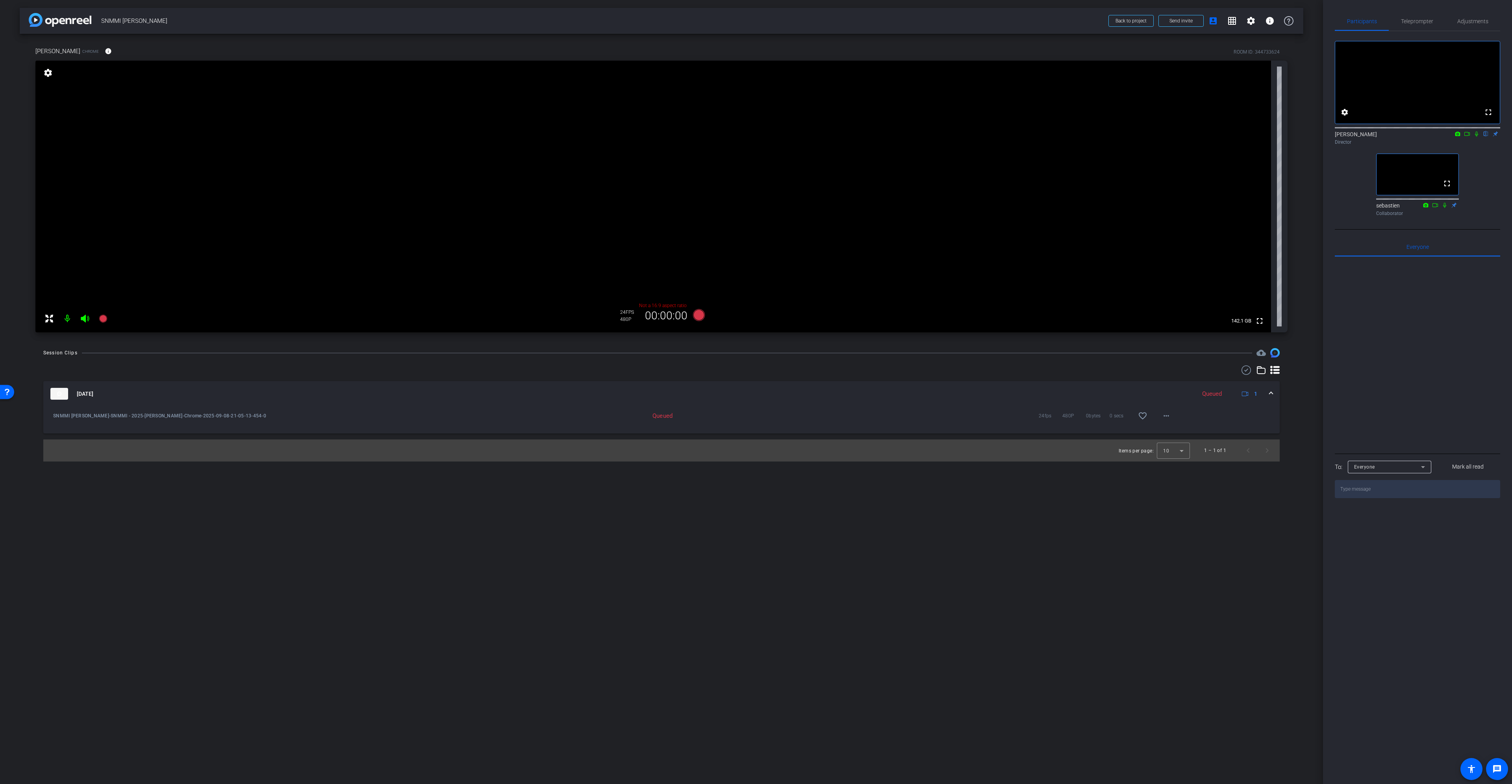
click at [63, 391] on img at bounding box center [59, 394] width 18 height 12
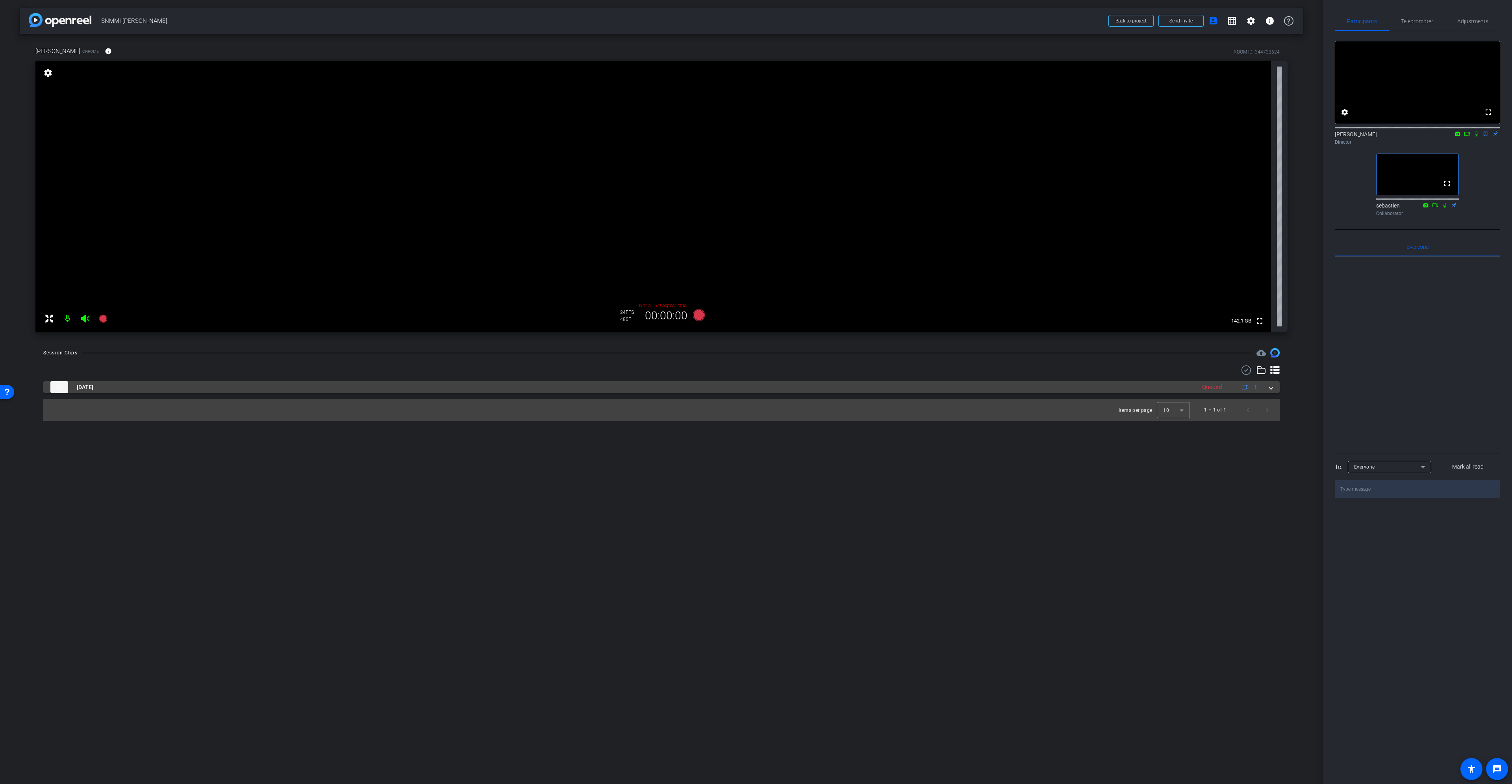
click at [56, 384] on img at bounding box center [59, 387] width 18 height 12
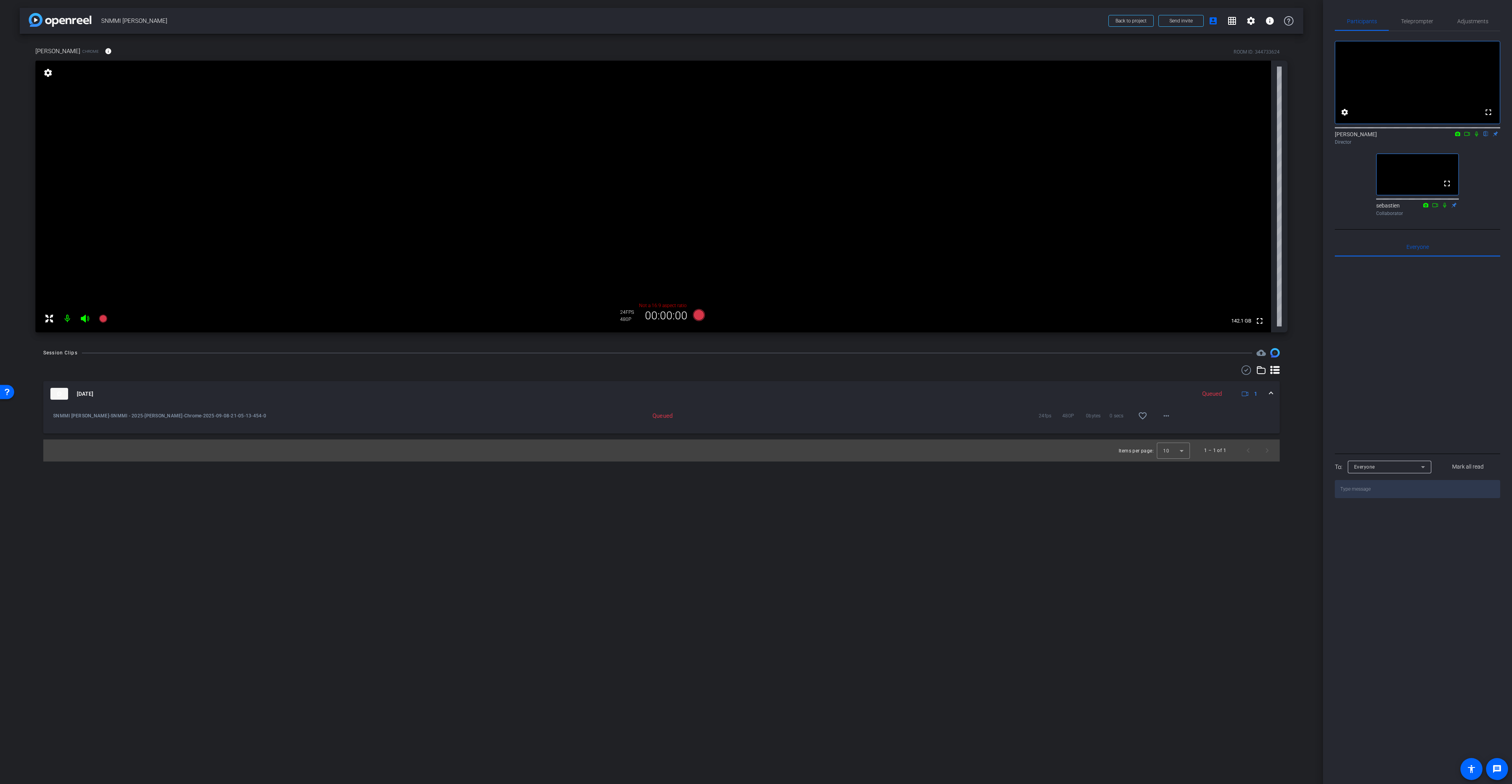
click at [62, 391] on img at bounding box center [59, 394] width 18 height 12
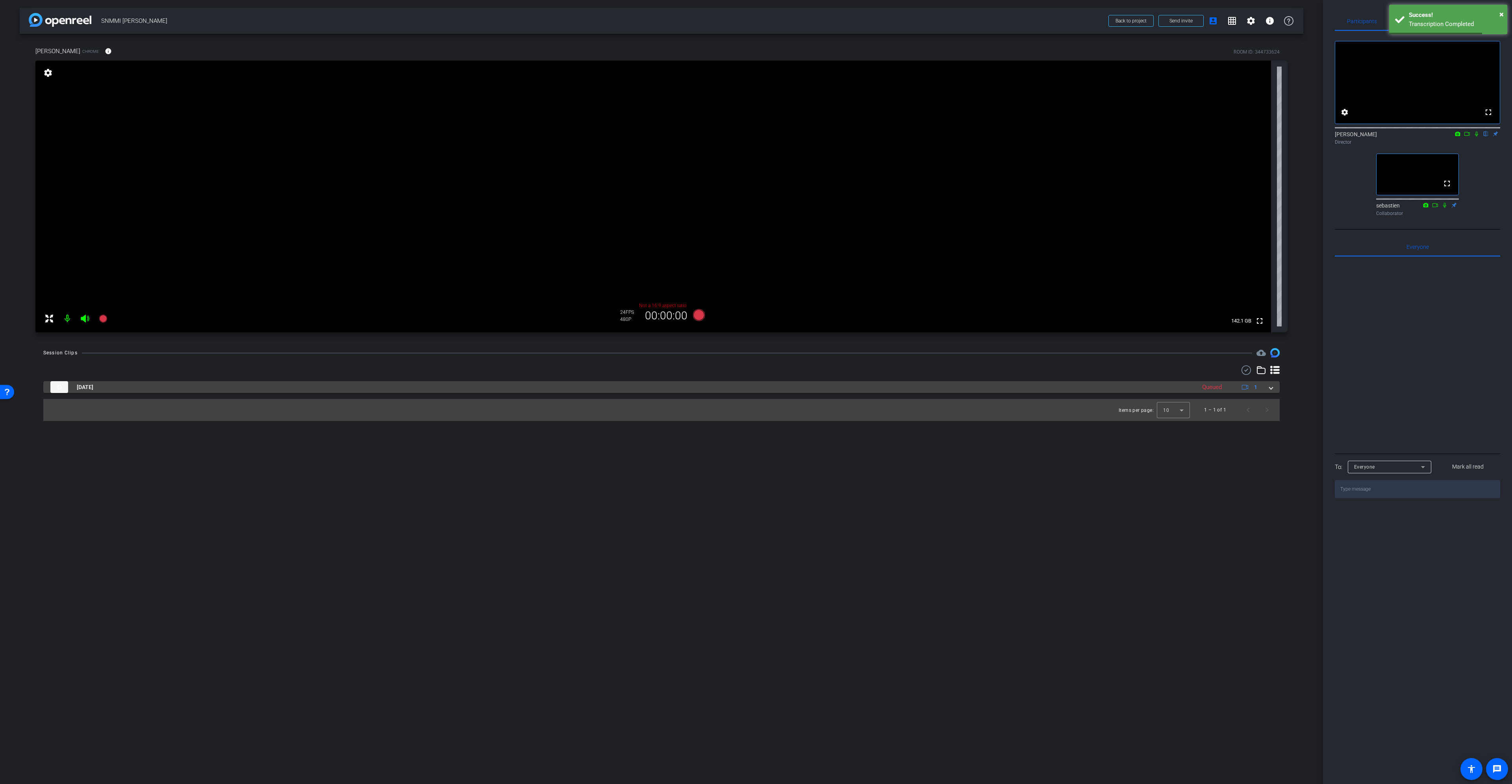
click at [1272, 387] on span at bounding box center [1271, 387] width 3 height 8
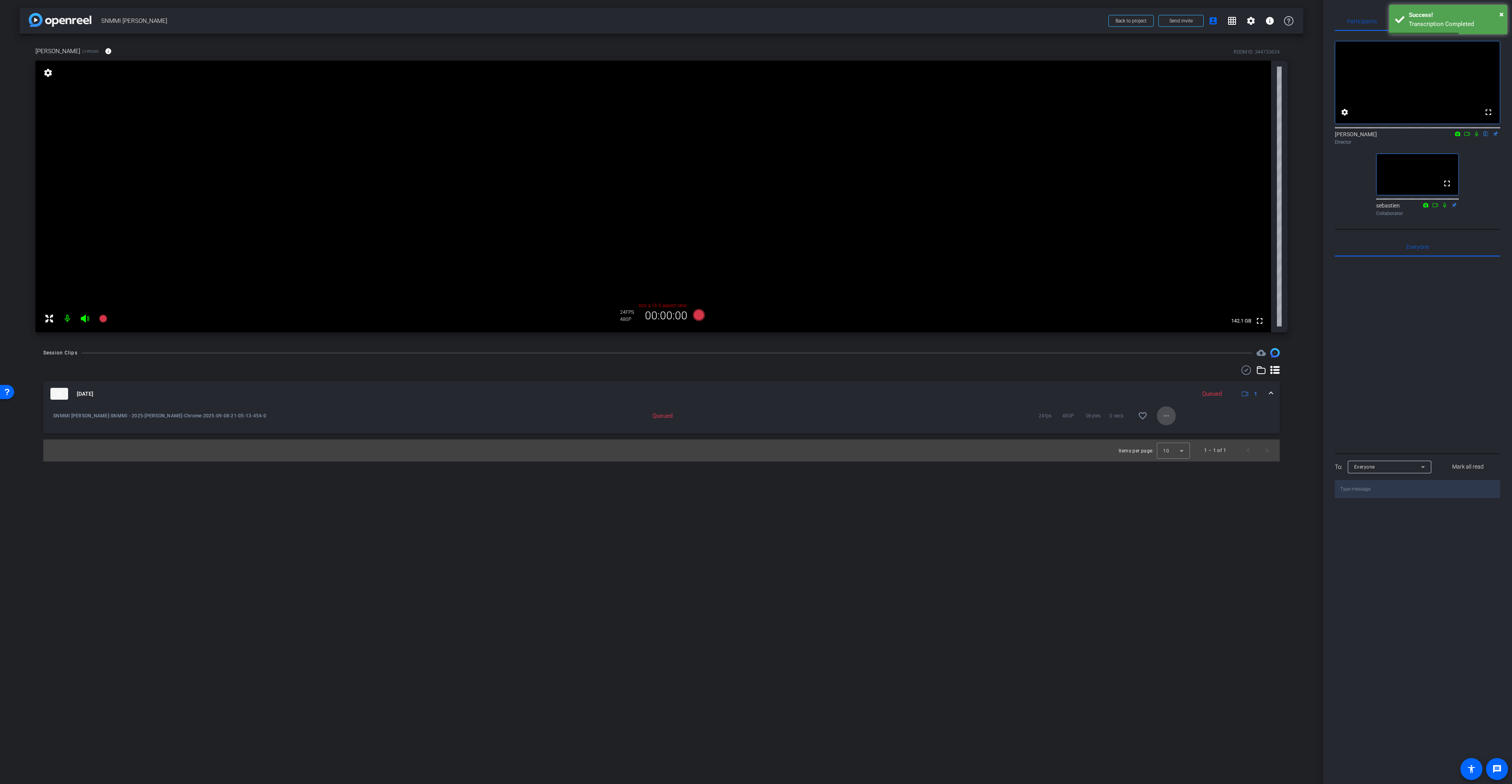
click at [1162, 415] on mat-icon "more_horiz" at bounding box center [1166, 415] width 9 height 9
click at [1177, 432] on span "Download Original" at bounding box center [1187, 432] width 47 height 9
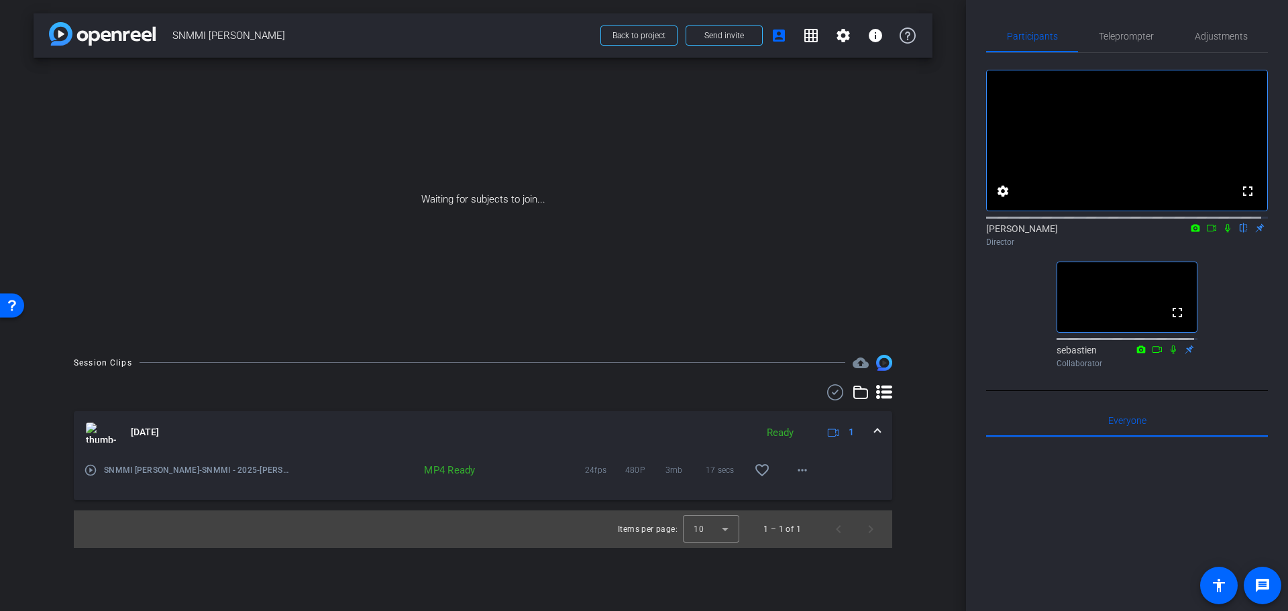
click at [1208, 231] on icon at bounding box center [1211, 228] width 9 height 7
click at [1240, 233] on icon at bounding box center [1243, 227] width 11 height 9
click at [1242, 233] on icon at bounding box center [1243, 227] width 11 height 9
click at [1224, 231] on icon at bounding box center [1227, 227] width 7 height 7
